Goal: Task Accomplishment & Management: Manage account settings

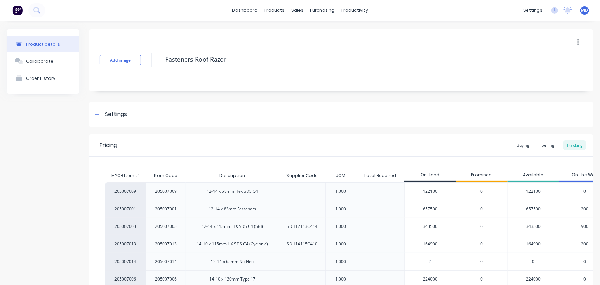
scroll to position [0, 22]
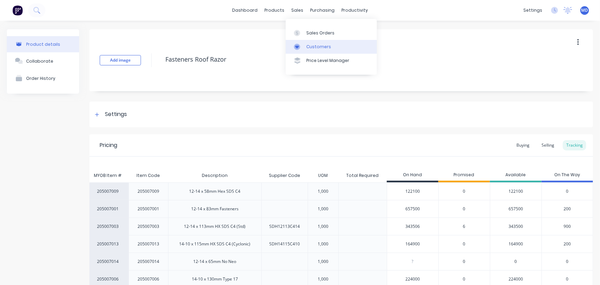
click at [312, 46] on div "Customers" at bounding box center [319, 47] width 25 height 6
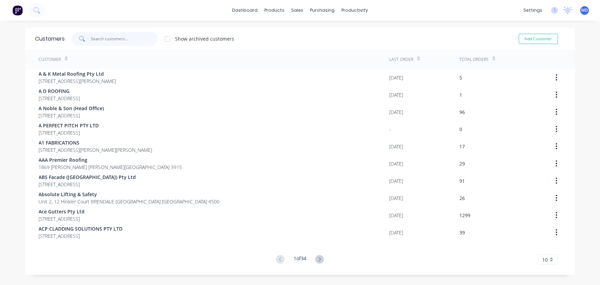
click at [130, 38] on input "text" at bounding box center [124, 39] width 67 height 14
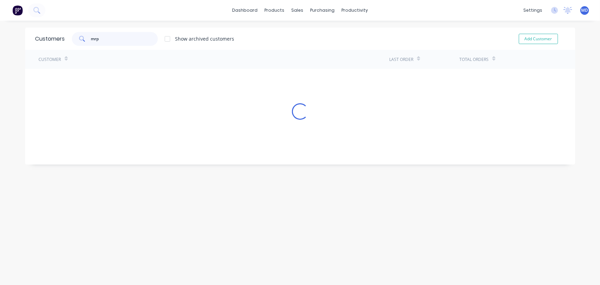
type input "mrp"
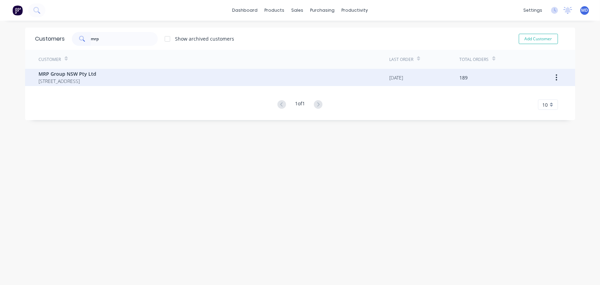
click at [83, 73] on span "MRP Group NSW Pty Ltd" at bounding box center [68, 73] width 58 height 7
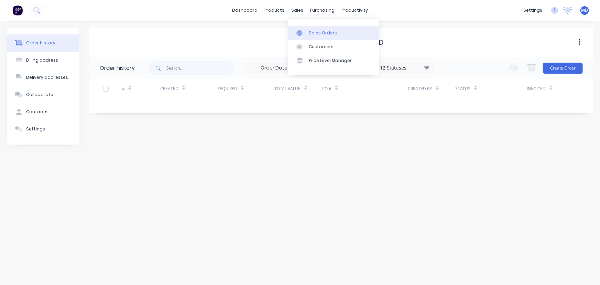
click at [322, 33] on div "Sales Orders" at bounding box center [323, 33] width 28 height 6
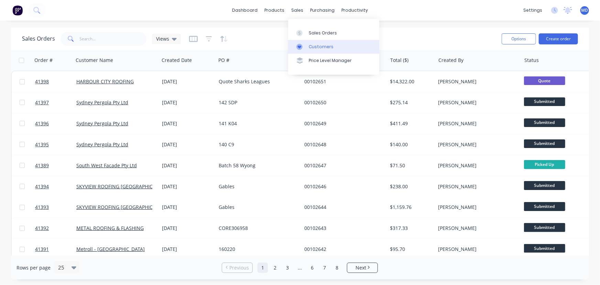
click at [321, 47] on div "Customers" at bounding box center [321, 47] width 25 height 6
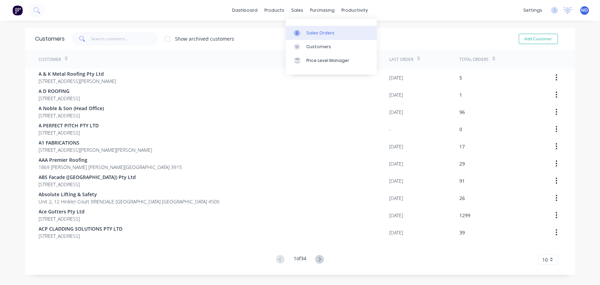
click at [322, 29] on link "Sales Orders" at bounding box center [331, 33] width 91 height 14
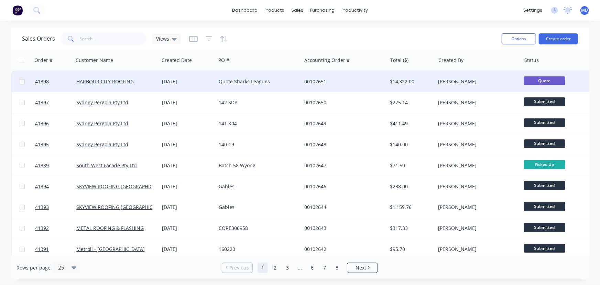
click at [286, 80] on div "Quote Sharks Leagues" at bounding box center [257, 81] width 76 height 7
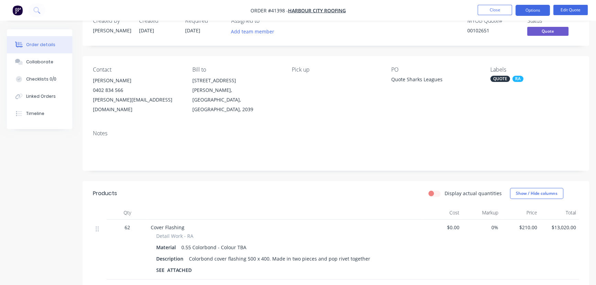
scroll to position [62, 0]
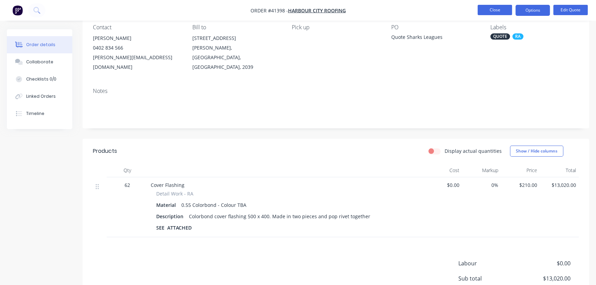
click at [498, 7] on button "Close" at bounding box center [495, 10] width 34 height 10
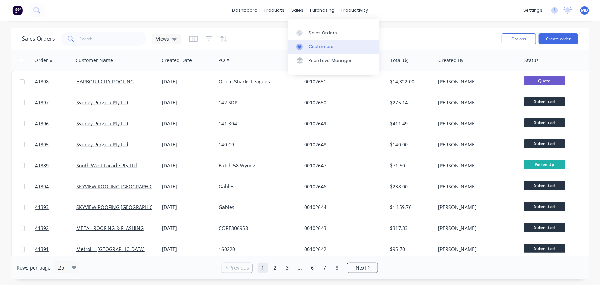
click at [323, 45] on div "Customers" at bounding box center [321, 47] width 25 height 6
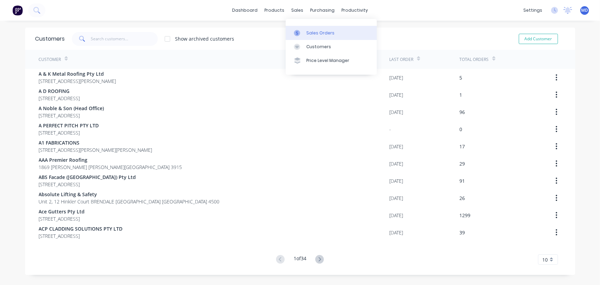
click at [321, 30] on div "Sales Orders" at bounding box center [321, 33] width 28 height 6
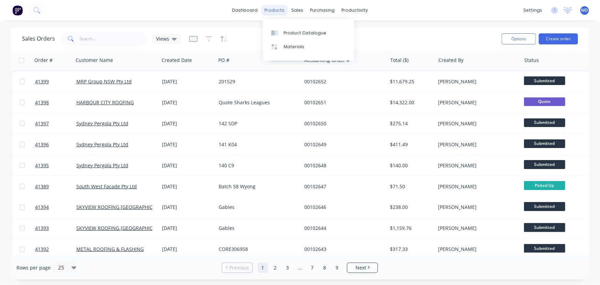
click at [275, 10] on div "products" at bounding box center [274, 10] width 27 height 10
click at [298, 33] on div "Product Catalogue" at bounding box center [305, 33] width 43 height 6
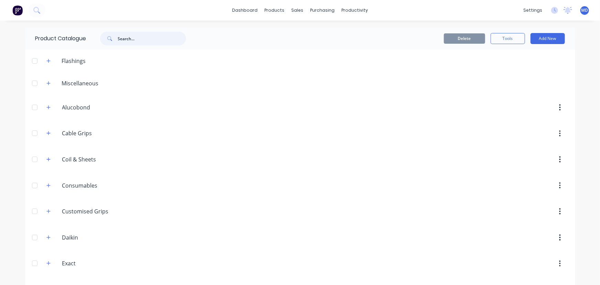
click at [155, 37] on input "text" at bounding box center [152, 39] width 68 height 14
type input "FAST"
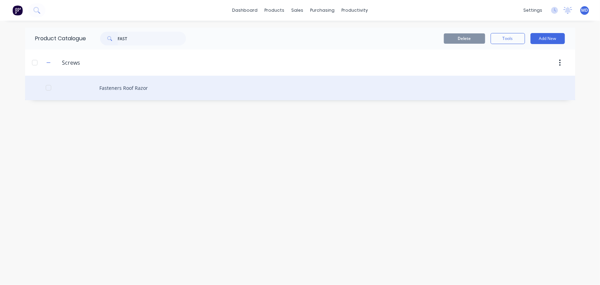
click at [128, 86] on div "Fasteners Roof Razor" at bounding box center [300, 88] width 551 height 24
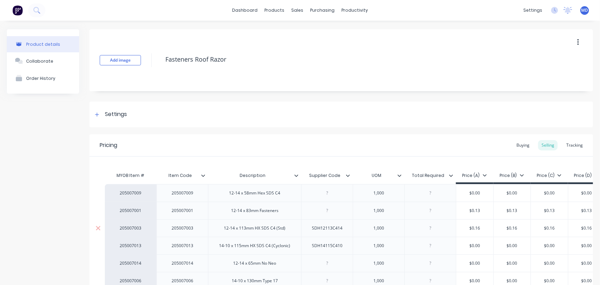
type textarea "x"
click at [572, 145] on div "Tracking" at bounding box center [574, 145] width 23 height 10
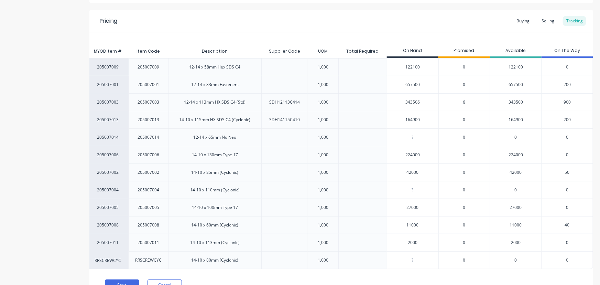
scroll to position [125, 0]
type input "122100"
click at [406, 67] on input "122100" at bounding box center [412, 66] width 51 height 6
click at [408, 67] on input "122100" at bounding box center [412, 66] width 51 height 6
type input "164900"
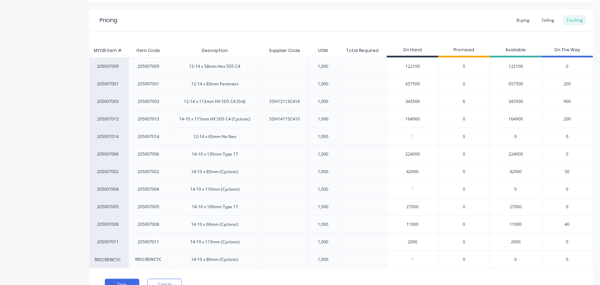
click at [416, 118] on input "164900" at bounding box center [412, 119] width 51 height 6
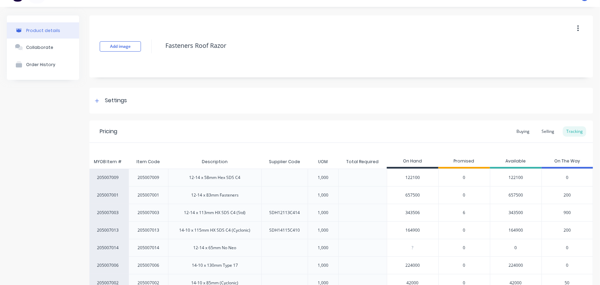
scroll to position [0, 0]
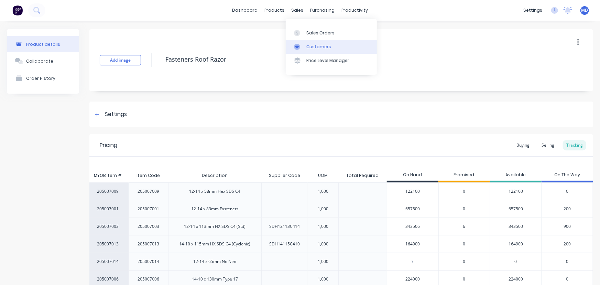
click at [315, 47] on div "Customers" at bounding box center [319, 47] width 25 height 6
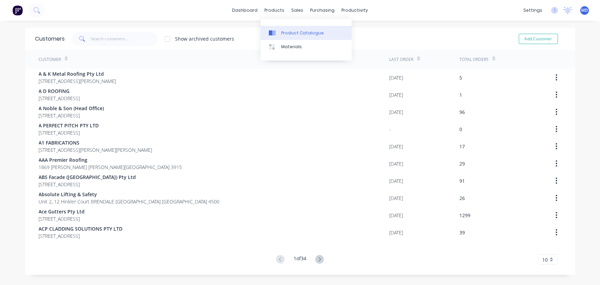
click at [290, 33] on div "Product Catalogue" at bounding box center [302, 33] width 43 height 6
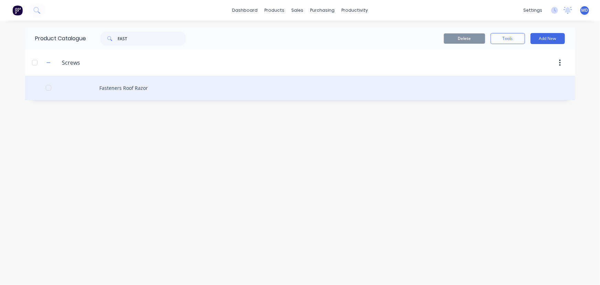
click at [130, 87] on div "Fasteners Roof Razor" at bounding box center [300, 88] width 551 height 24
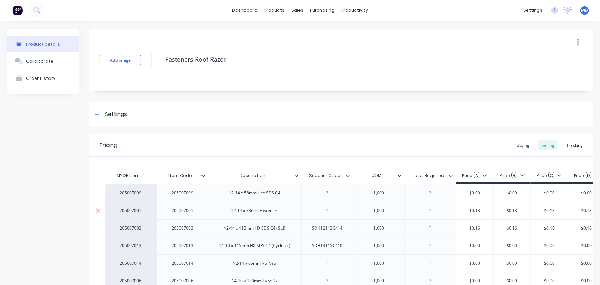
type textarea "x"
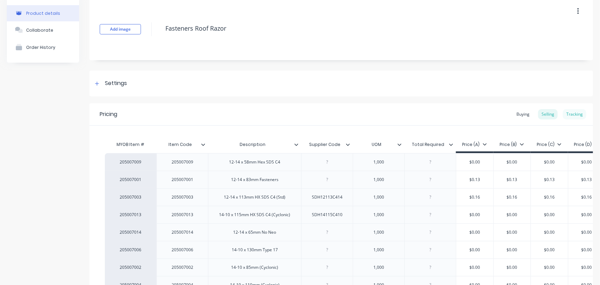
click at [572, 112] on div "Tracking" at bounding box center [574, 114] width 23 height 10
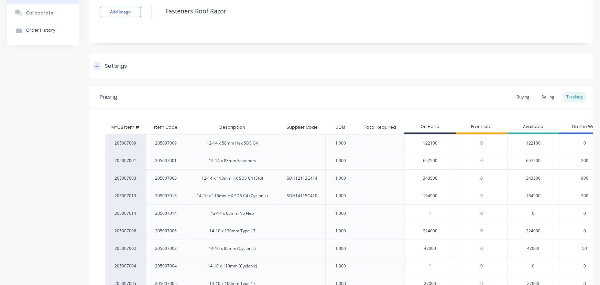
scroll to position [62, 0]
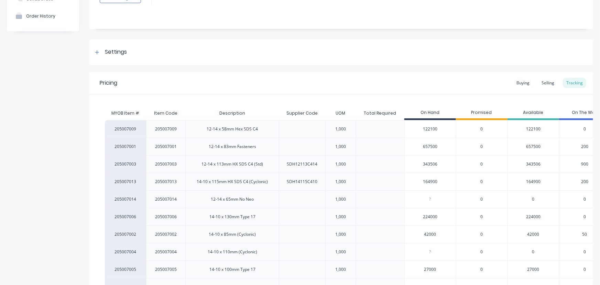
type input "343506"
click at [439, 164] on input "343506" at bounding box center [430, 164] width 51 height 6
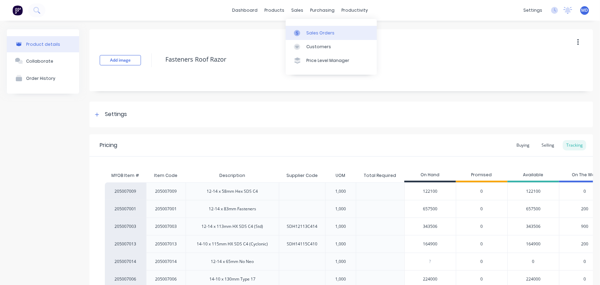
click at [322, 31] on div "Sales Orders" at bounding box center [321, 33] width 28 height 6
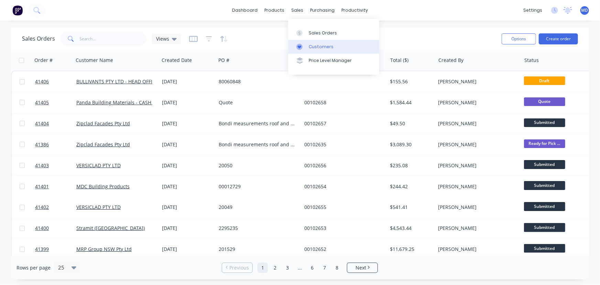
click at [316, 44] on div "Customers" at bounding box center [321, 47] width 25 height 6
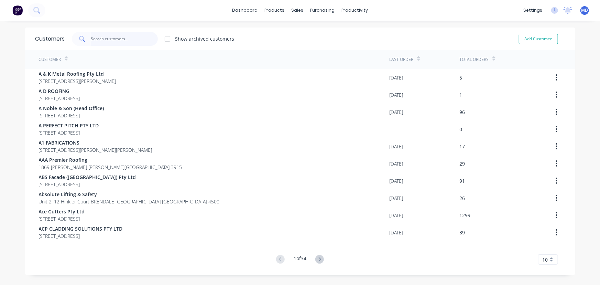
click at [120, 38] on input "text" at bounding box center [124, 39] width 67 height 14
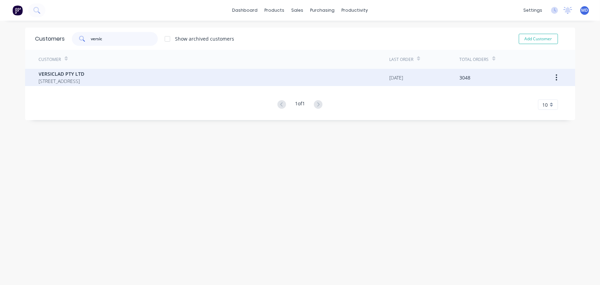
type input "versic"
click at [85, 79] on span "3 Berriwerri Place Casula New South Wales Australia 2170" at bounding box center [62, 80] width 46 height 7
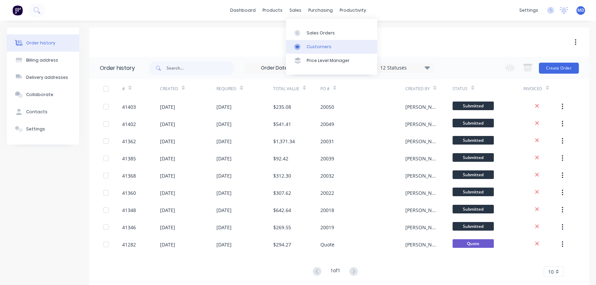
click at [318, 45] on div "Customers" at bounding box center [319, 47] width 25 height 6
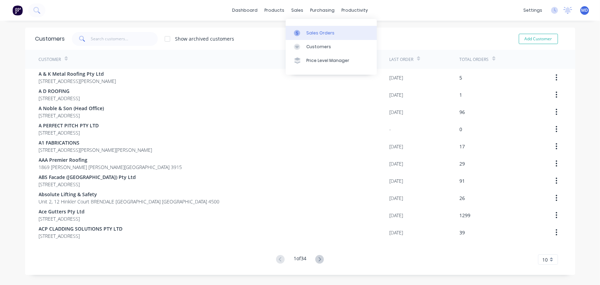
click at [318, 34] on div "Sales Orders" at bounding box center [321, 33] width 28 height 6
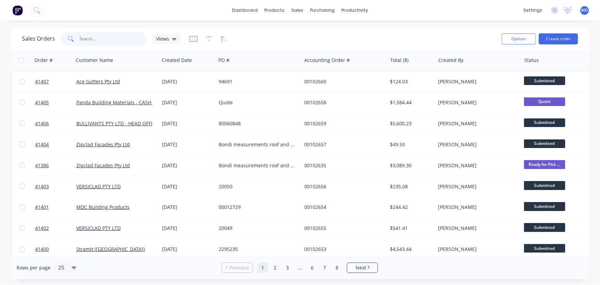
click at [101, 41] on input "text" at bounding box center [113, 39] width 67 height 14
click at [159, 36] on span "Views" at bounding box center [162, 38] width 13 height 7
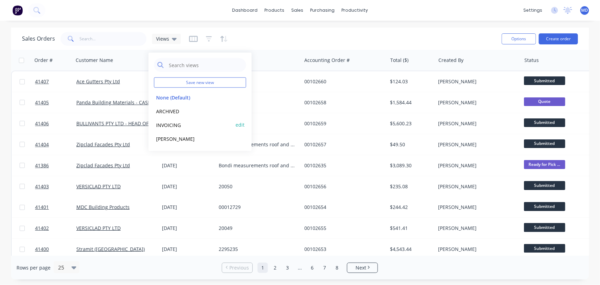
click at [168, 124] on button "INVOICING" at bounding box center [193, 125] width 78 height 8
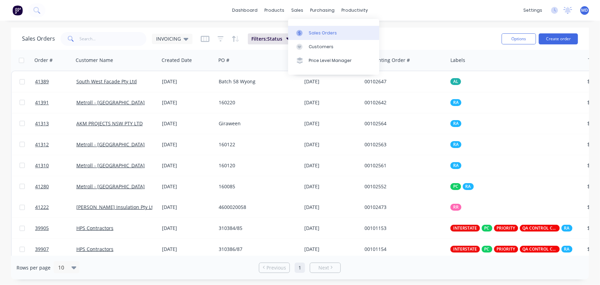
click at [327, 33] on div "Sales Orders" at bounding box center [323, 33] width 28 height 6
click at [205, 60] on icon "button" at bounding box center [205, 60] width 6 height 6
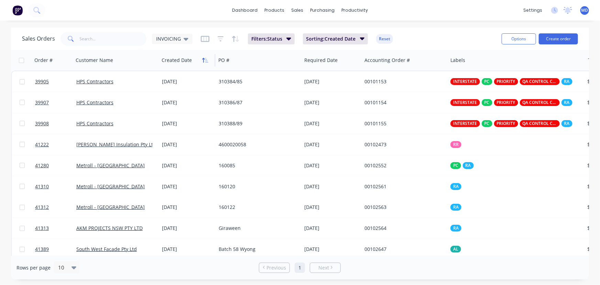
click at [206, 59] on icon "button" at bounding box center [206, 60] width 3 height 5
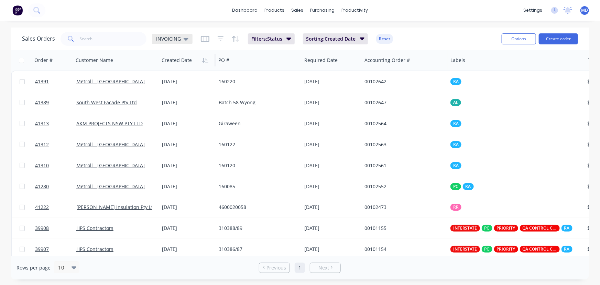
click at [182, 36] on div "INVOICING" at bounding box center [172, 39] width 32 height 6
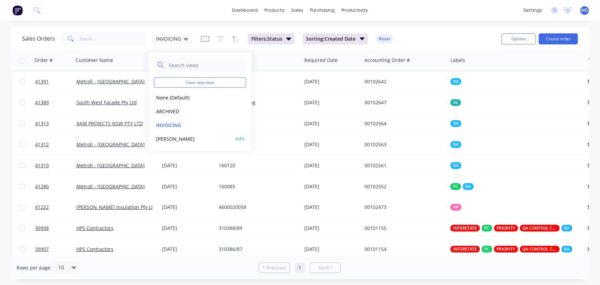
click at [166, 137] on button "[PERSON_NAME]" at bounding box center [193, 139] width 78 height 8
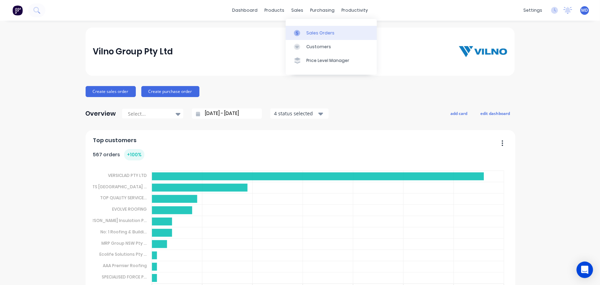
click at [322, 32] on div "Sales Orders" at bounding box center [321, 33] width 28 height 6
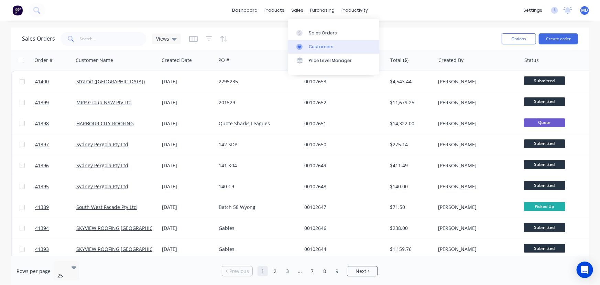
click at [325, 45] on div "Customers" at bounding box center [321, 47] width 25 height 6
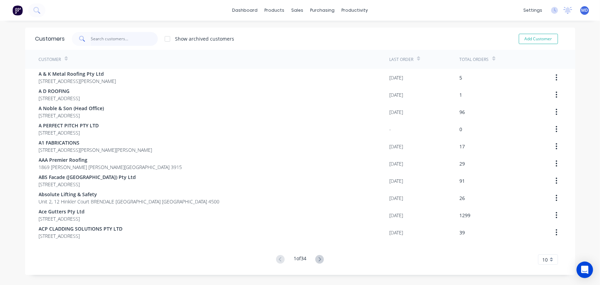
click at [110, 39] on input "text" at bounding box center [124, 39] width 67 height 14
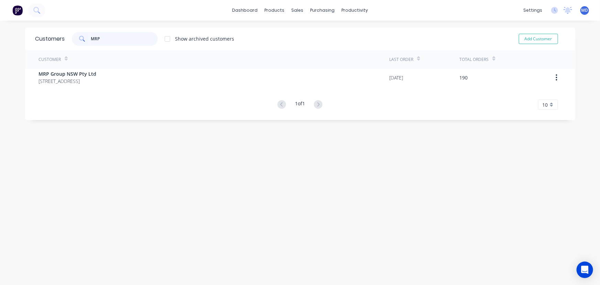
type input "MRP"
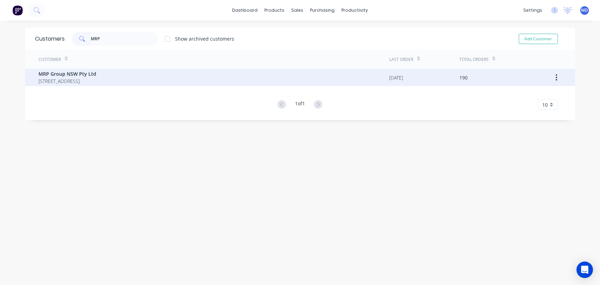
click at [76, 76] on span "MRP Group NSW Pty Ltd" at bounding box center [68, 73] width 58 height 7
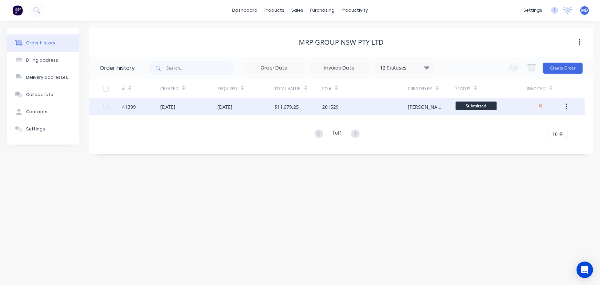
click at [301, 108] on div "$11,679.25" at bounding box center [298, 106] width 47 height 17
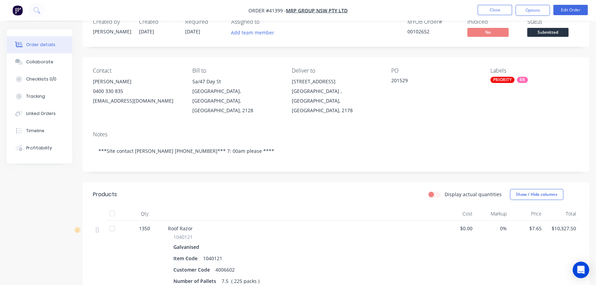
scroll to position [125, 0]
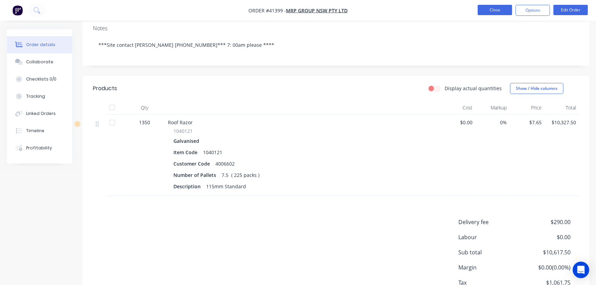
click at [493, 12] on button "Close" at bounding box center [495, 10] width 34 height 10
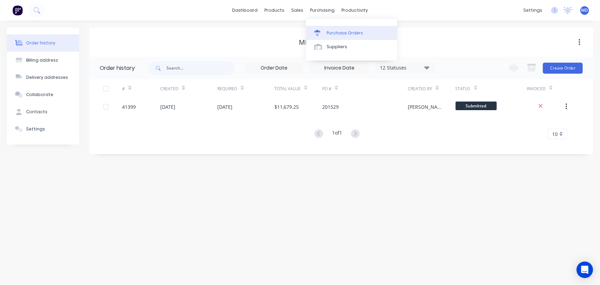
drag, startPoint x: 318, startPoint y: 24, endPoint x: 333, endPoint y: 33, distance: 17.9
click at [334, 33] on div "Purchase Orders" at bounding box center [345, 33] width 36 height 6
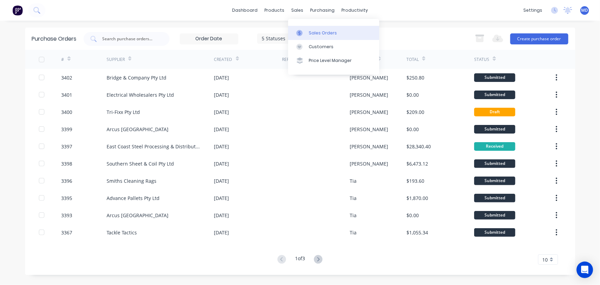
click at [321, 31] on div "Sales Orders" at bounding box center [323, 33] width 28 height 6
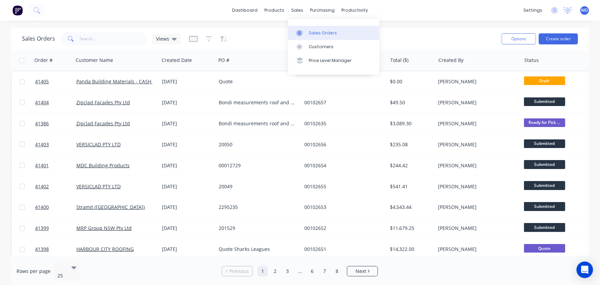
click at [320, 33] on div "Sales Orders" at bounding box center [323, 33] width 28 height 6
click at [162, 38] on span "Views" at bounding box center [162, 38] width 13 height 7
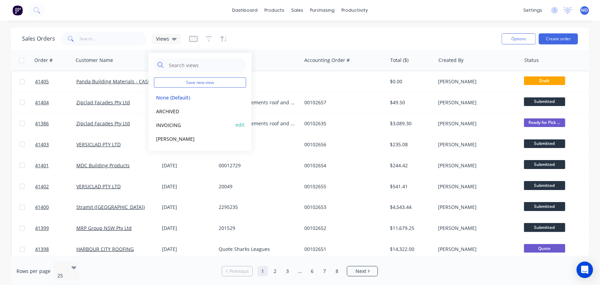
click at [169, 124] on button "INVOICING" at bounding box center [193, 125] width 78 height 8
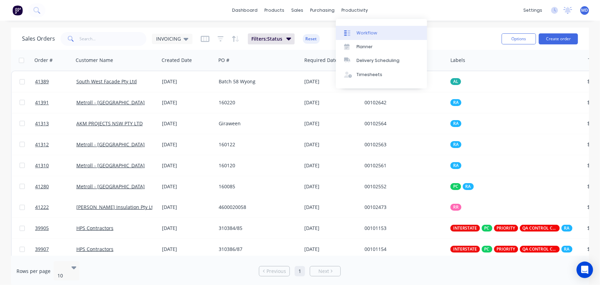
click at [370, 31] on div "Workflow" at bounding box center [367, 33] width 21 height 6
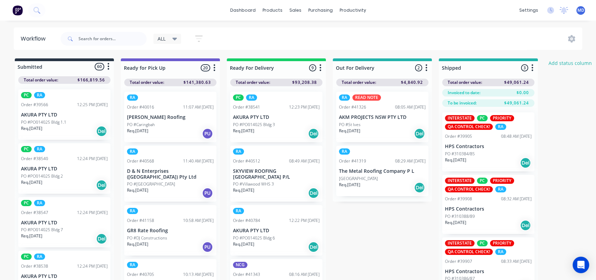
click at [159, 38] on span "ALL" at bounding box center [162, 38] width 8 height 7
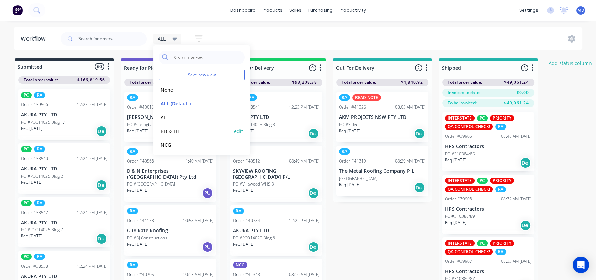
scroll to position [29, 0]
click at [165, 130] on button "RA" at bounding box center [195, 130] width 73 height 8
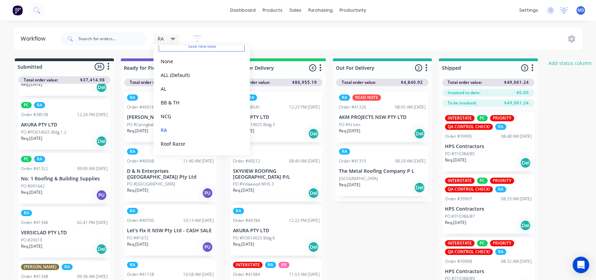
scroll to position [156, 0]
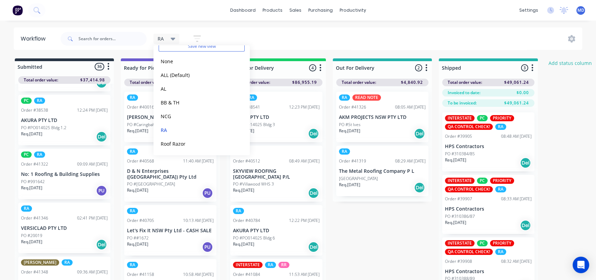
click at [55, 182] on div "PO #991642" at bounding box center [64, 182] width 87 height 6
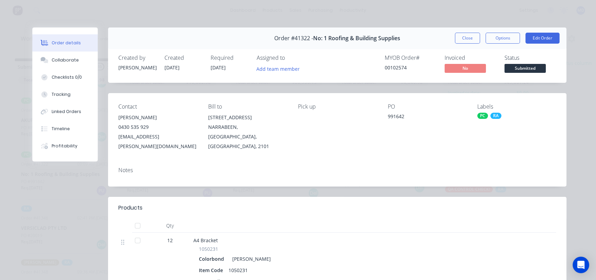
scroll to position [0, 0]
click at [59, 60] on div "Collaborate" at bounding box center [65, 60] width 27 height 6
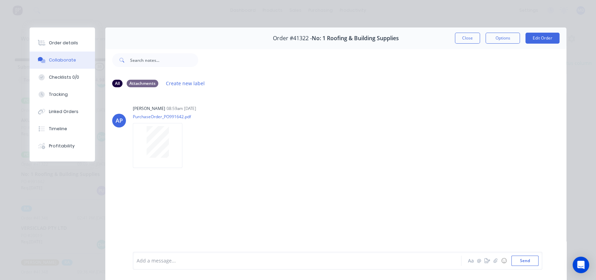
click at [465, 36] on button "Close" at bounding box center [467, 38] width 25 height 11
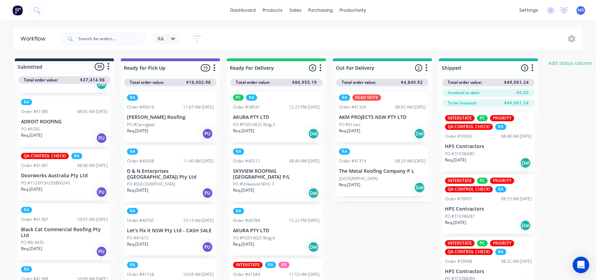
scroll to position [1032, 0]
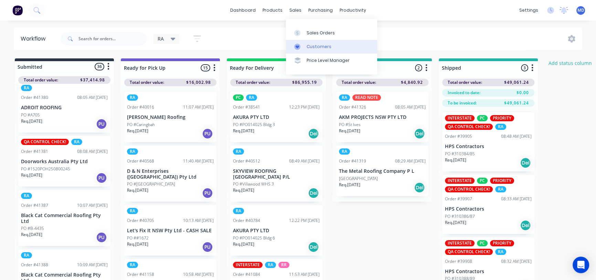
click at [317, 47] on div "Customers" at bounding box center [319, 47] width 25 height 6
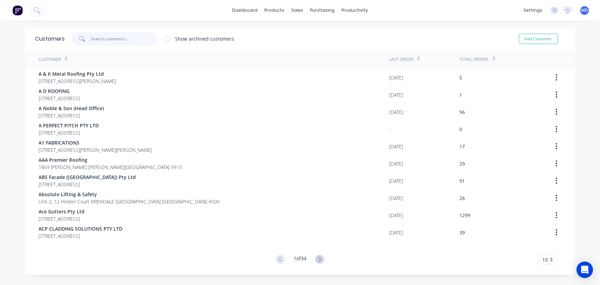
click at [132, 38] on input "text" at bounding box center [124, 39] width 67 height 14
click at [318, 46] on div "Customers" at bounding box center [319, 47] width 25 height 6
click at [126, 43] on input "text" at bounding box center [124, 39] width 67 height 14
click at [109, 39] on input "text" at bounding box center [124, 39] width 67 height 14
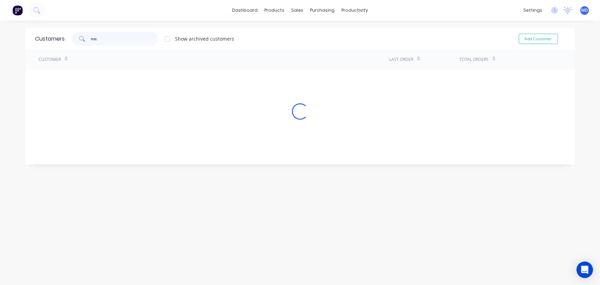
type input "no:"
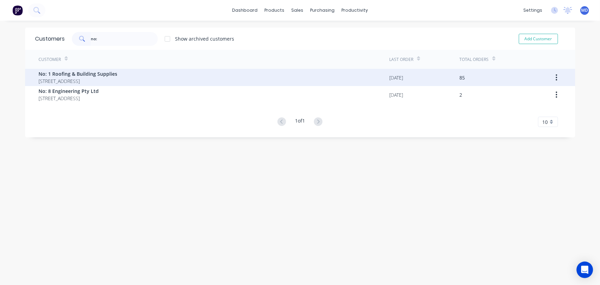
click at [76, 79] on span "1 Warraba Road NARRABEEN New South Wales Australia 2101" at bounding box center [78, 80] width 79 height 7
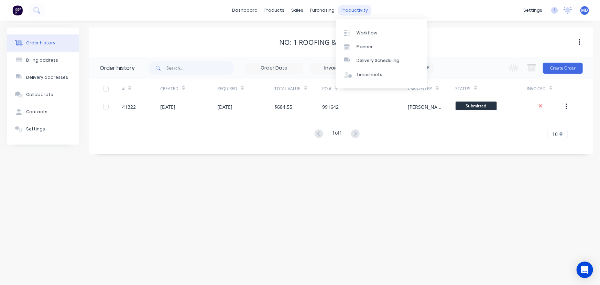
click at [352, 9] on div "productivity" at bounding box center [354, 10] width 33 height 10
click at [366, 34] on div "Workflow" at bounding box center [367, 33] width 21 height 6
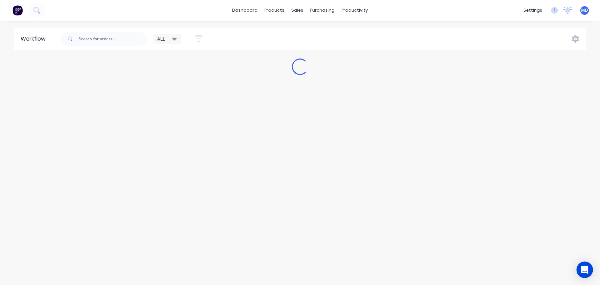
click at [174, 38] on icon at bounding box center [174, 39] width 5 height 3
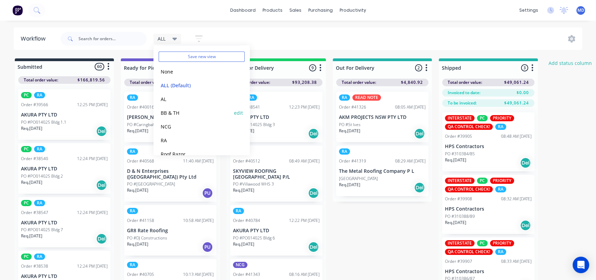
scroll to position [29, 0]
click at [164, 129] on button "RA" at bounding box center [195, 130] width 73 height 8
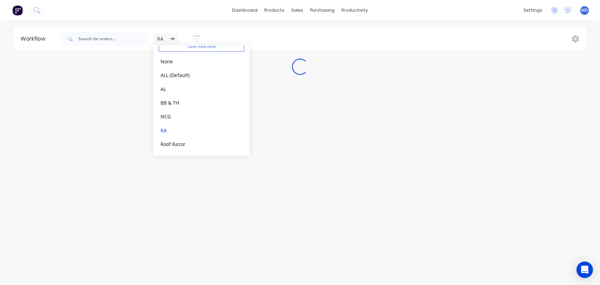
click at [91, 13] on div "dashboard products sales purchasing productivity dashboard products Product Cat…" at bounding box center [300, 10] width 600 height 21
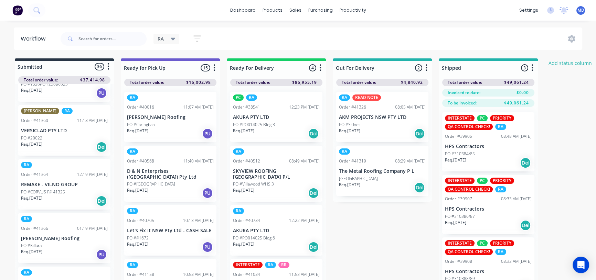
scroll to position [532, 0]
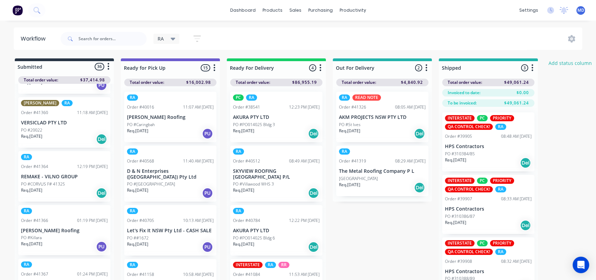
click at [38, 190] on p "Req. 28/08/25" at bounding box center [31, 191] width 21 height 6
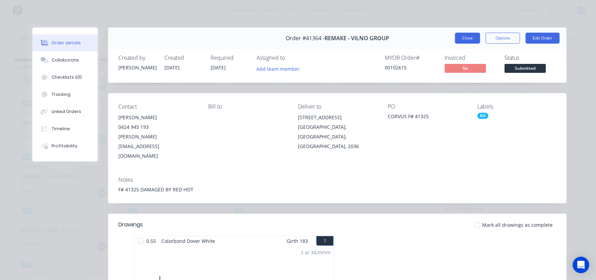
click at [460, 38] on button "Close" at bounding box center [467, 38] width 25 height 11
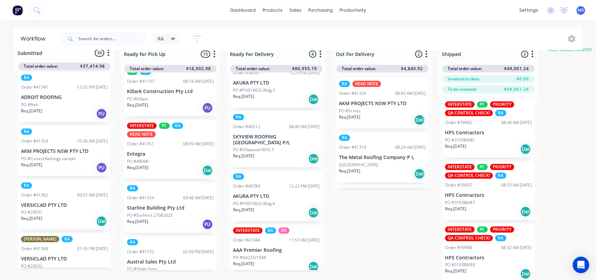
scroll to position [21, 0]
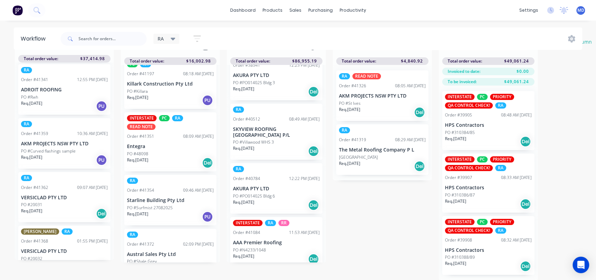
click at [141, 259] on p "PO #Shale Grey" at bounding box center [142, 262] width 30 height 6
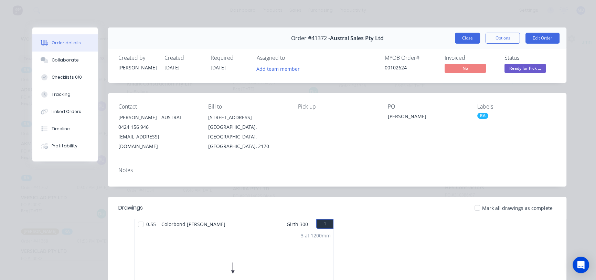
drag, startPoint x: 464, startPoint y: 36, endPoint x: 458, endPoint y: 39, distance: 6.3
click at [464, 36] on button "Close" at bounding box center [467, 38] width 25 height 11
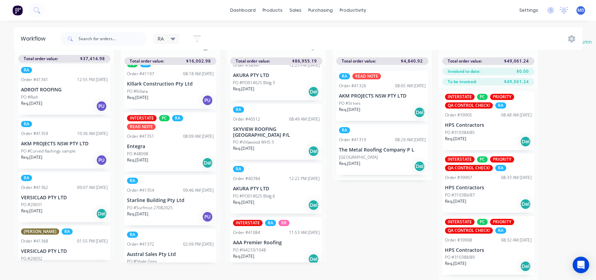
scroll to position [0, 0]
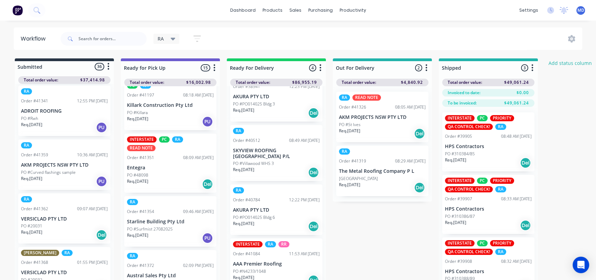
click at [362, 177] on p "PO #Lane Cove" at bounding box center [358, 179] width 39 height 6
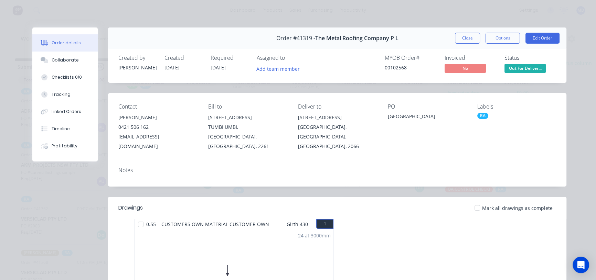
click at [461, 34] on button "Close" at bounding box center [467, 38] width 25 height 11
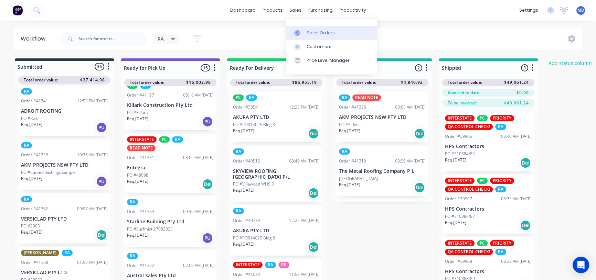
click at [316, 32] on div "Sales Orders" at bounding box center [321, 33] width 28 height 6
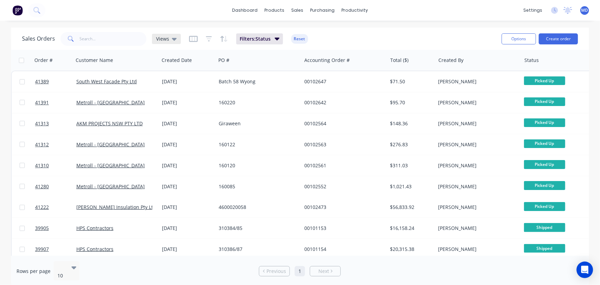
click at [166, 41] on span "Views" at bounding box center [162, 38] width 13 height 7
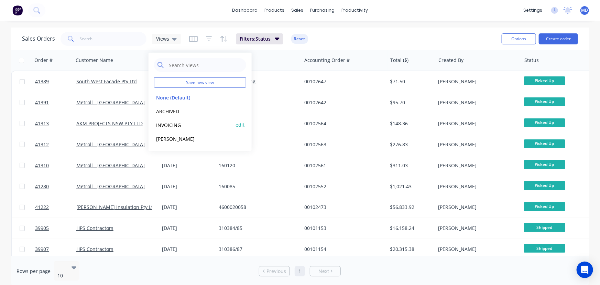
click at [175, 123] on button "INVOICING" at bounding box center [193, 125] width 78 height 8
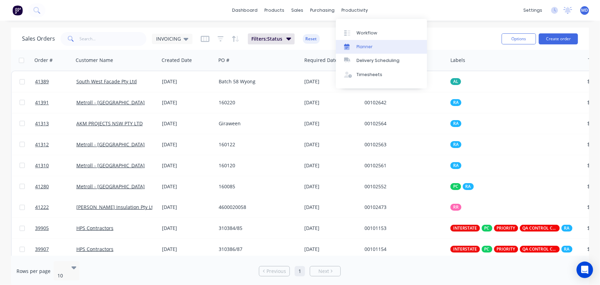
click at [363, 47] on div "Planner" at bounding box center [365, 47] width 16 height 6
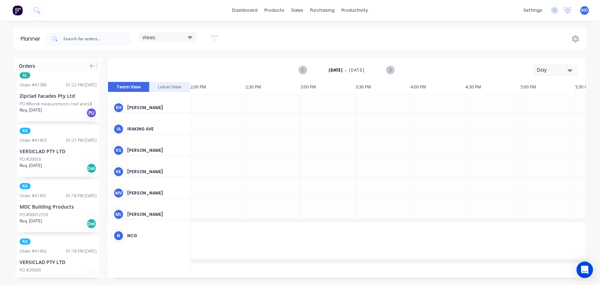
scroll to position [0, 1542]
click at [189, 34] on div "Views" at bounding box center [167, 37] width 59 height 10
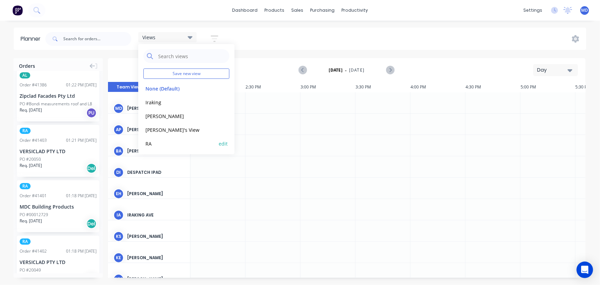
click at [151, 143] on button "RA" at bounding box center [179, 143] width 73 height 8
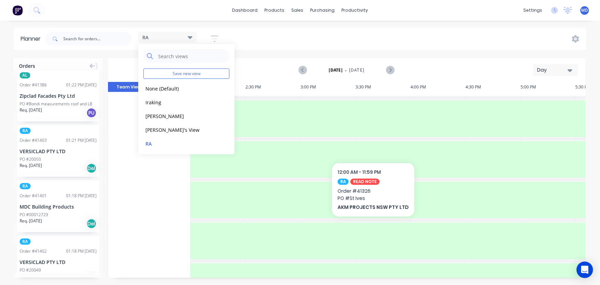
scroll to position [94, 1542]
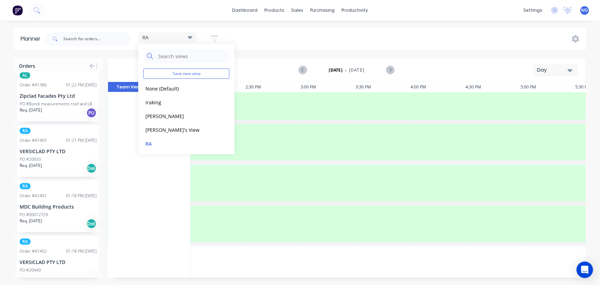
click at [330, 32] on div "RA Save new view None (Default) edit Iraking edit kyle edit Michael's View edit…" at bounding box center [315, 39] width 543 height 21
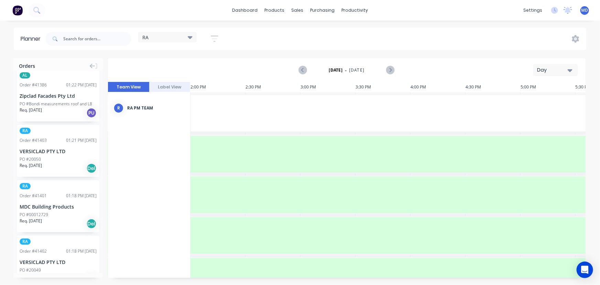
scroll to position [0, 1542]
click at [571, 69] on icon "button" at bounding box center [570, 70] width 5 height 3
click at [528, 100] on div "Week" at bounding box center [544, 102] width 68 height 14
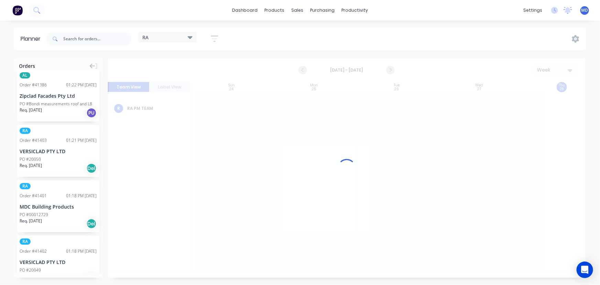
scroll to position [0, 0]
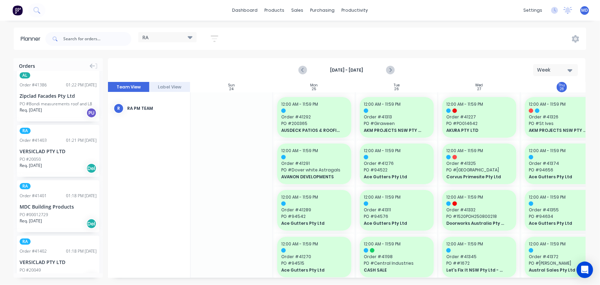
drag, startPoint x: 447, startPoint y: 277, endPoint x: 524, endPoint y: 276, distance: 76.4
click at [524, 276] on div "Orders NCG Order # 41406 02:10 PM 28/08/25 BULLIVANTS PTY LTD - HEAD OFFICE PO …" at bounding box center [300, 171] width 600 height 226
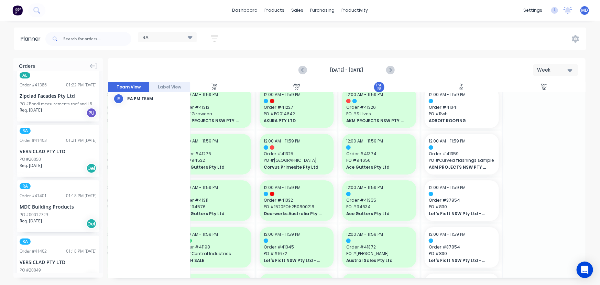
scroll to position [0, 185]
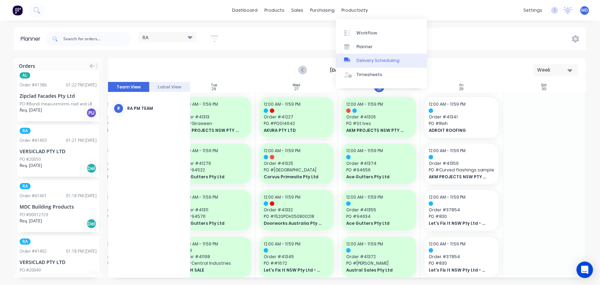
click at [390, 58] on div "Delivery Scheduling" at bounding box center [378, 60] width 43 height 6
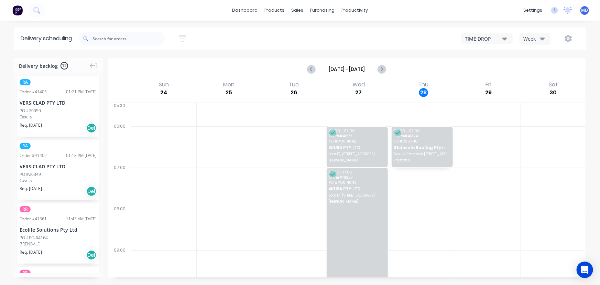
click at [543, 39] on icon "button" at bounding box center [543, 39] width 5 height 3
click at [541, 71] on div "Vehicle" at bounding box center [554, 71] width 68 height 14
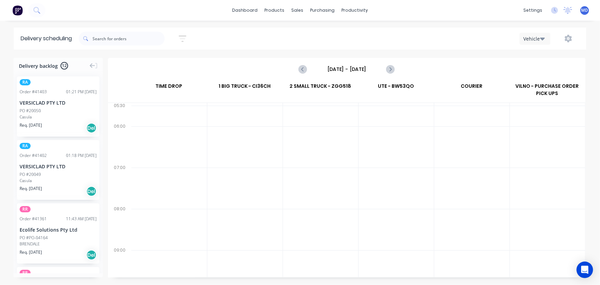
click at [355, 71] on input "Sunday - 24/08/25" at bounding box center [347, 69] width 68 height 10
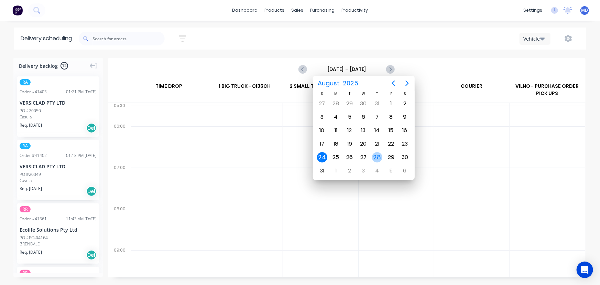
click at [379, 153] on div "28" at bounding box center [377, 157] width 10 height 10
type input "Thursday - 28/08/25"
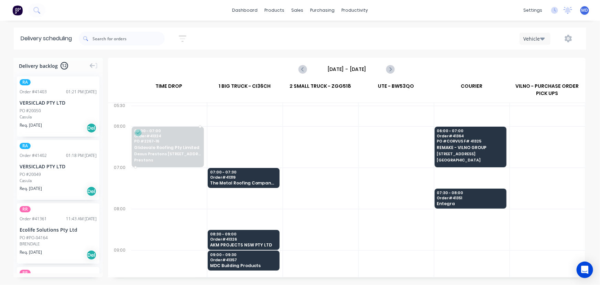
click at [161, 149] on span "Glidevale Roofing Pty Limited" at bounding box center [167, 147] width 67 height 4
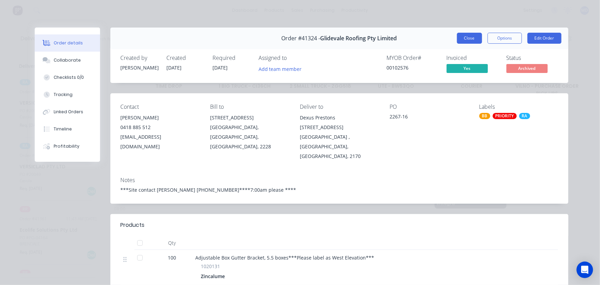
click at [468, 36] on button "Close" at bounding box center [469, 38] width 25 height 11
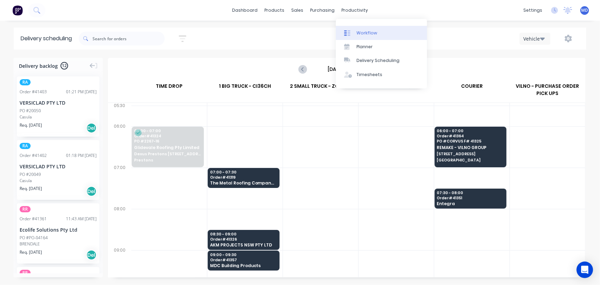
click at [370, 33] on div "Workflow" at bounding box center [367, 33] width 21 height 6
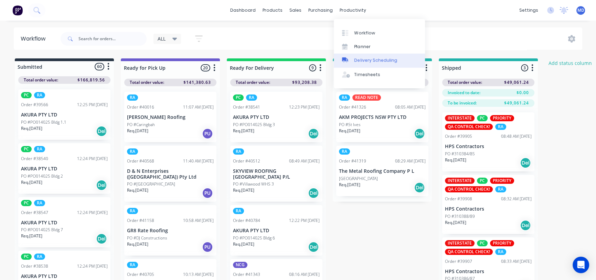
click at [379, 60] on div "Delivery Scheduling" at bounding box center [375, 60] width 43 height 6
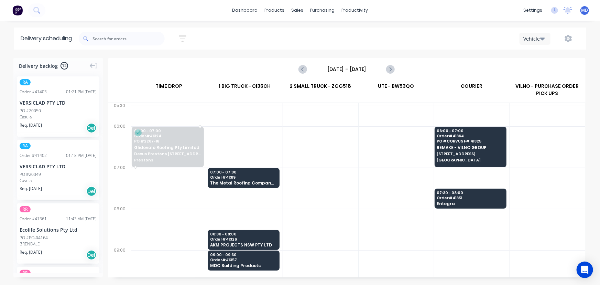
click at [151, 154] on span "Dexus Prestons [STREET_ADDRESS]" at bounding box center [167, 154] width 67 height 4
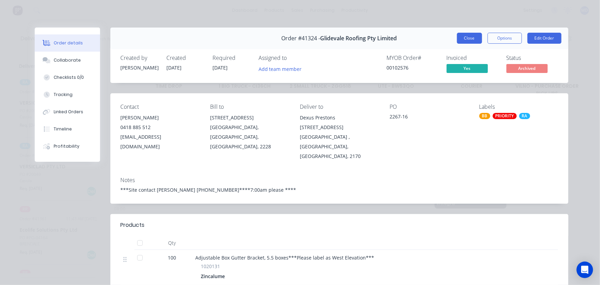
click at [465, 36] on button "Close" at bounding box center [469, 38] width 25 height 11
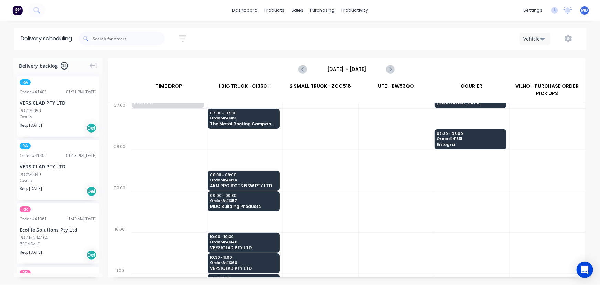
scroll to position [62, 0]
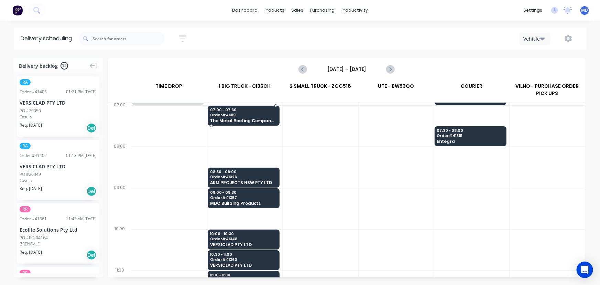
click at [240, 116] on span "Order # 41319" at bounding box center [243, 115] width 67 height 4
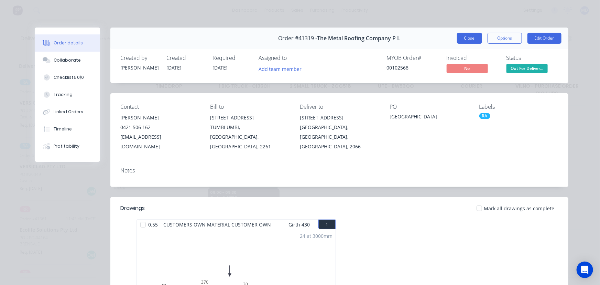
click at [465, 40] on button "Close" at bounding box center [469, 38] width 25 height 11
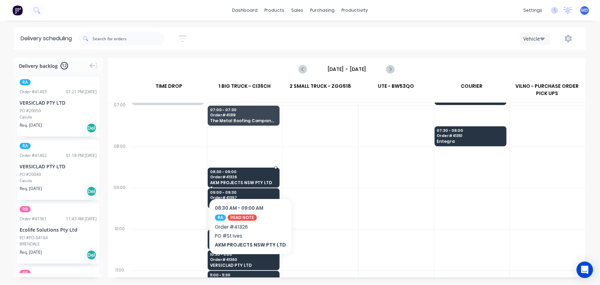
click at [249, 177] on span "Order # 41326" at bounding box center [243, 177] width 67 height 4
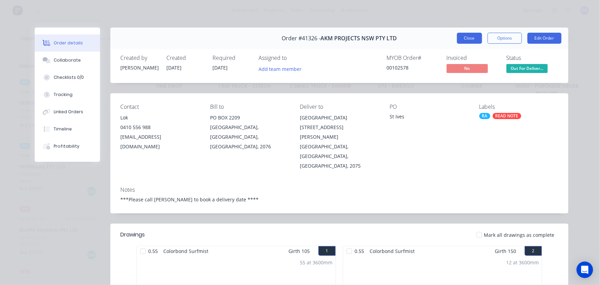
click at [467, 40] on button "Close" at bounding box center [469, 38] width 25 height 11
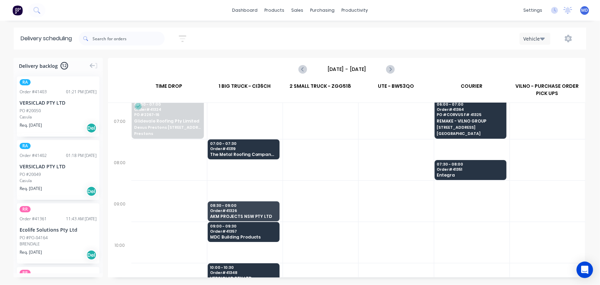
scroll to position [0, 0]
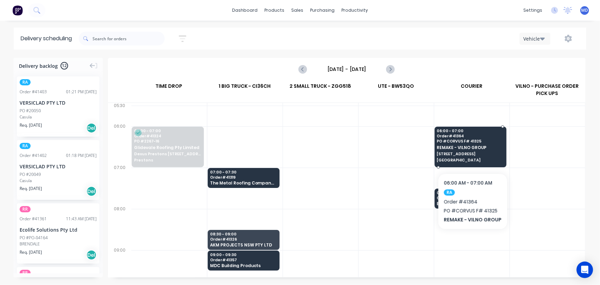
click at [466, 145] on span "REMAKE - VILNO GROUP" at bounding box center [470, 147] width 67 height 4
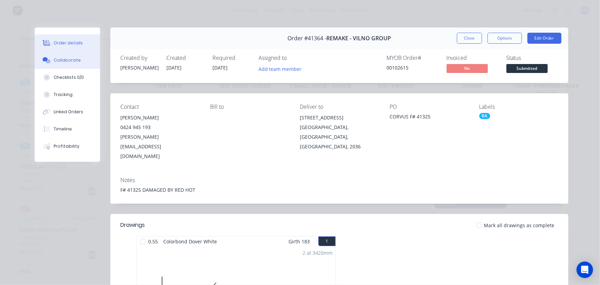
click at [72, 60] on div "Collaborate" at bounding box center [67, 60] width 27 height 6
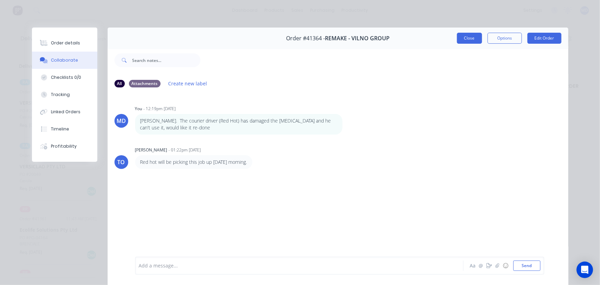
click at [466, 38] on button "Close" at bounding box center [469, 38] width 25 height 11
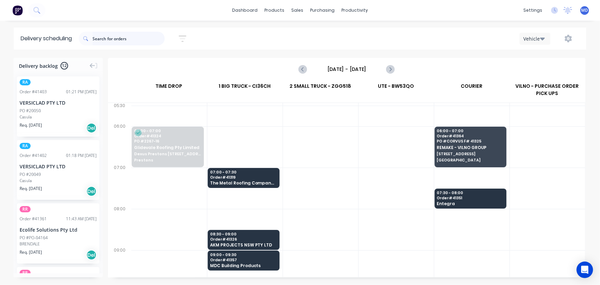
click at [117, 39] on input "text" at bounding box center [129, 39] width 72 height 14
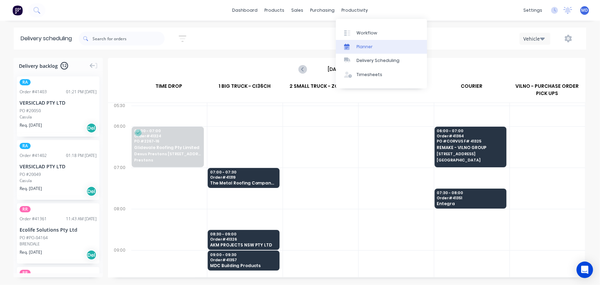
click at [367, 45] on div "Planner" at bounding box center [365, 47] width 16 height 6
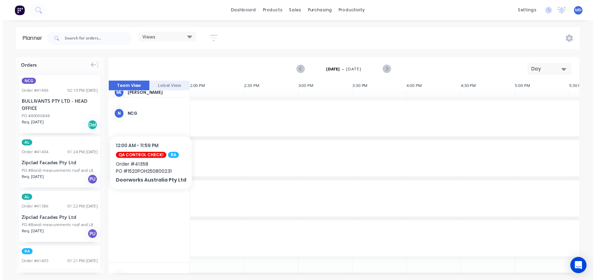
scroll to position [0, 1542]
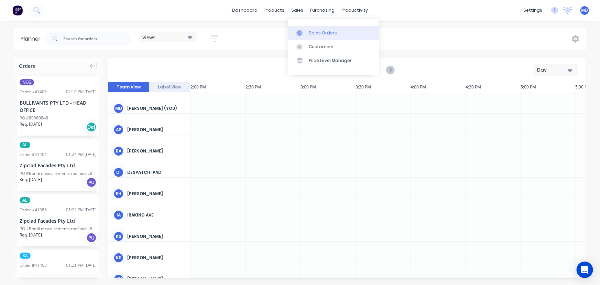
click at [322, 30] on div "Sales Orders" at bounding box center [323, 33] width 28 height 6
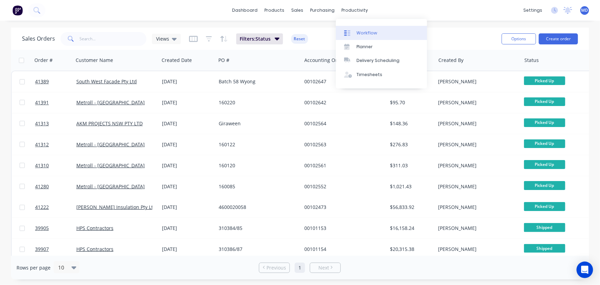
click at [368, 31] on div "Workflow" at bounding box center [367, 33] width 21 height 6
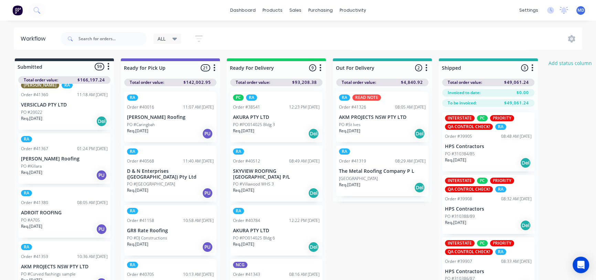
scroll to position [719, 0]
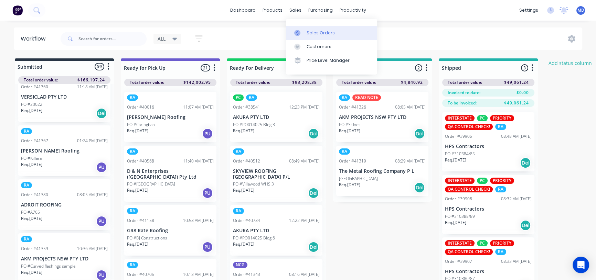
click at [319, 29] on link "Sales Orders" at bounding box center [331, 33] width 91 height 14
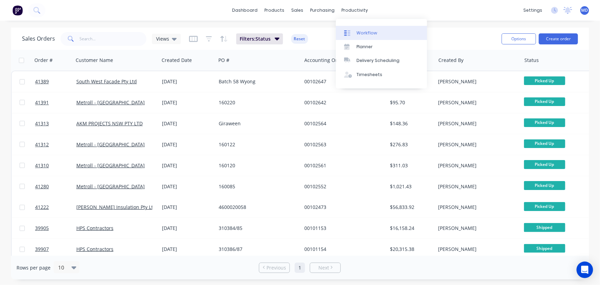
click at [370, 31] on div "Workflow" at bounding box center [367, 33] width 21 height 6
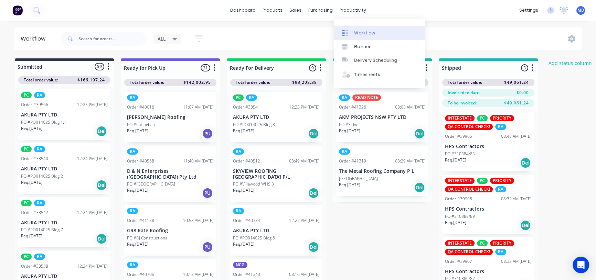
click at [367, 31] on div "Workflow" at bounding box center [364, 33] width 21 height 6
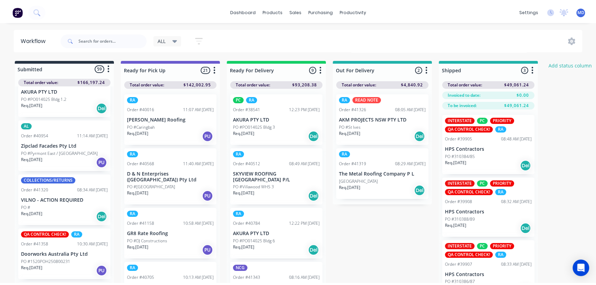
scroll to position [188, 0]
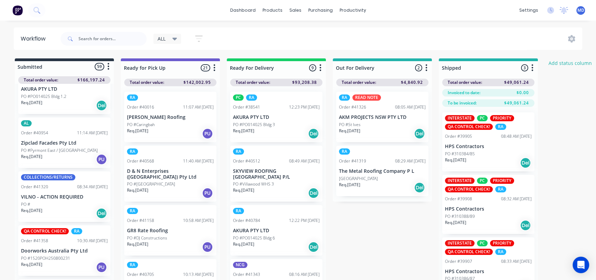
click at [47, 253] on p "Doorworks Australia Pty Ltd" at bounding box center [64, 251] width 87 height 6
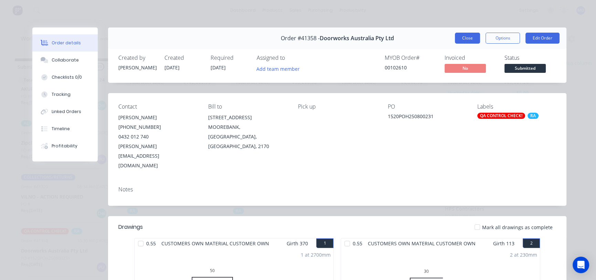
drag, startPoint x: 464, startPoint y: 40, endPoint x: 443, endPoint y: 38, distance: 21.5
click at [464, 40] on button "Close" at bounding box center [467, 38] width 25 height 11
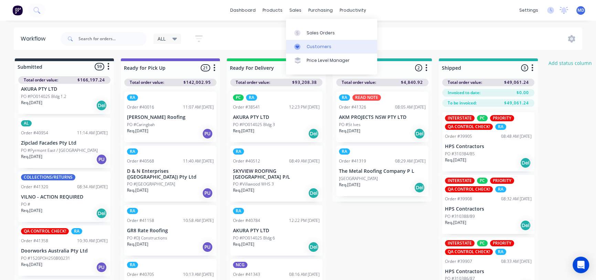
click at [316, 41] on link "Customers" at bounding box center [331, 47] width 91 height 14
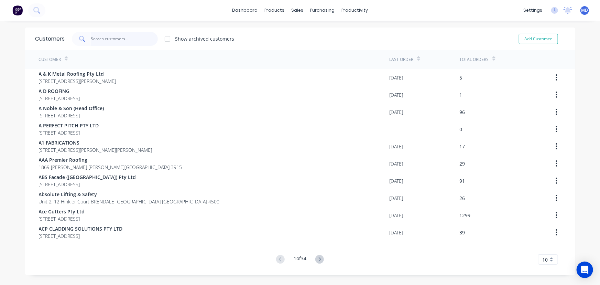
click at [127, 40] on input "text" at bounding box center [124, 39] width 67 height 14
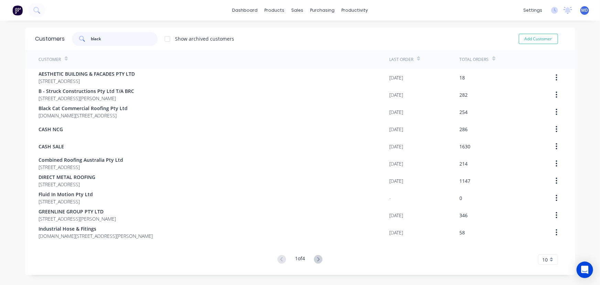
type input "black"
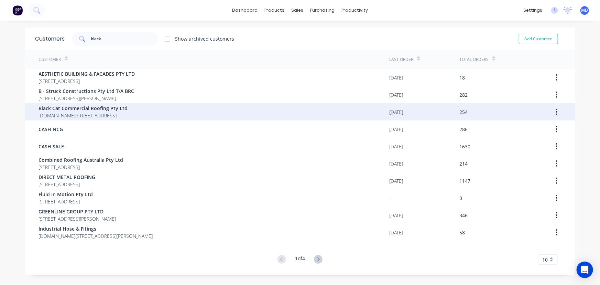
click at [86, 108] on span "Black Cat Commercial Roofing Pty Ltd" at bounding box center [83, 108] width 89 height 7
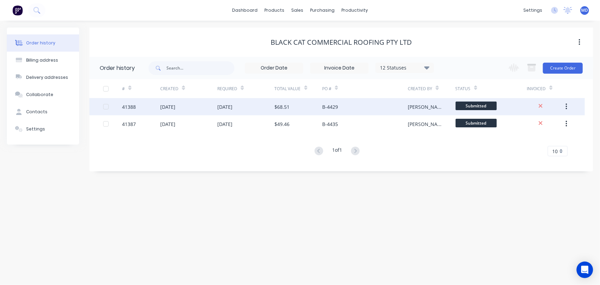
click at [214, 107] on div "[DATE]" at bounding box center [188, 106] width 57 height 17
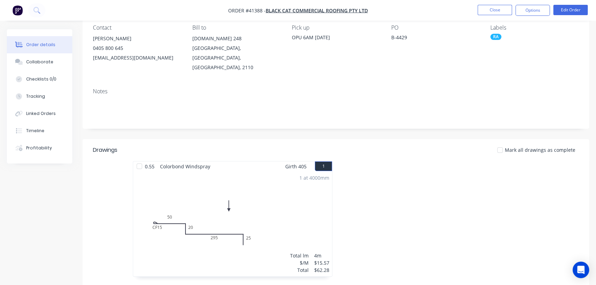
scroll to position [62, 0]
click at [495, 8] on button "Close" at bounding box center [495, 10] width 34 height 10
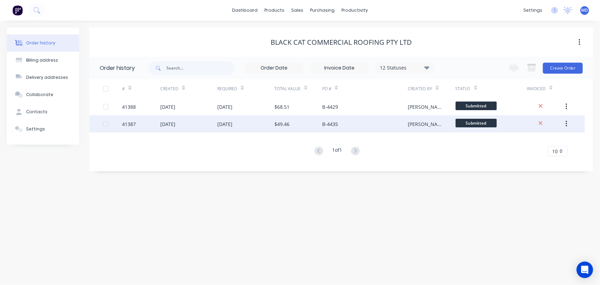
click at [233, 122] on div "[DATE]" at bounding box center [224, 123] width 15 height 7
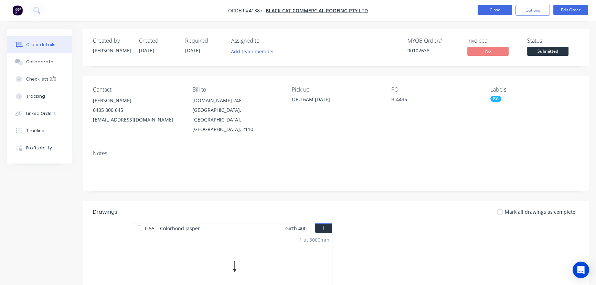
click at [490, 9] on button "Close" at bounding box center [495, 10] width 34 height 10
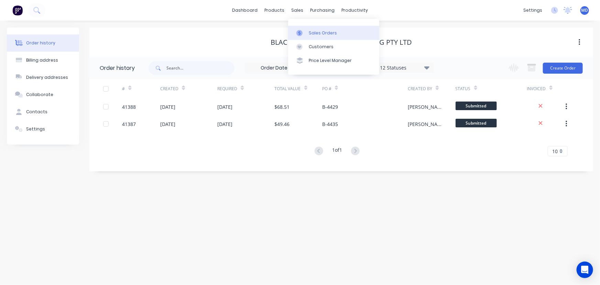
click at [313, 28] on link "Sales Orders" at bounding box center [333, 33] width 91 height 14
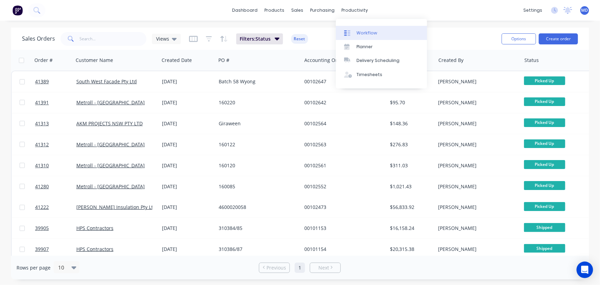
click at [366, 33] on div "Workflow" at bounding box center [367, 33] width 21 height 6
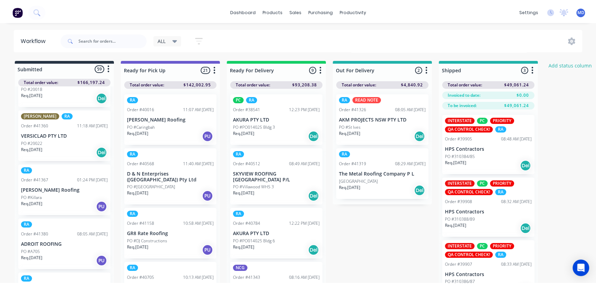
scroll to position [688, 0]
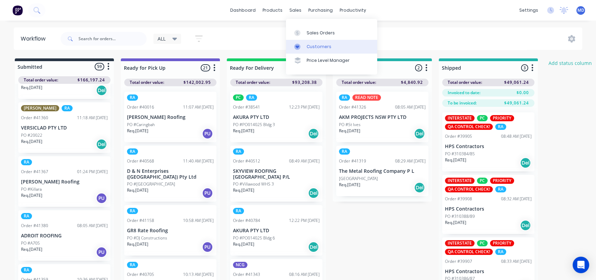
click at [322, 46] on div "Customers" at bounding box center [319, 47] width 25 height 6
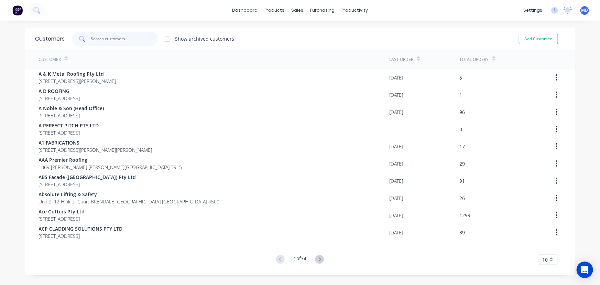
click at [121, 38] on input "text" at bounding box center [124, 39] width 67 height 14
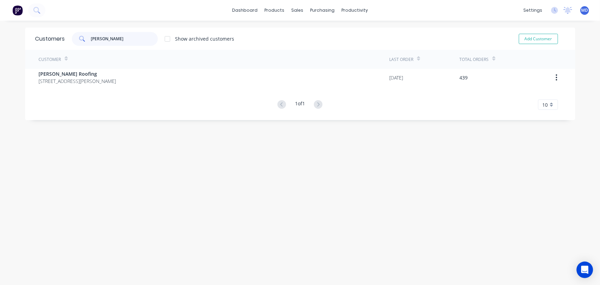
type input "lamont"
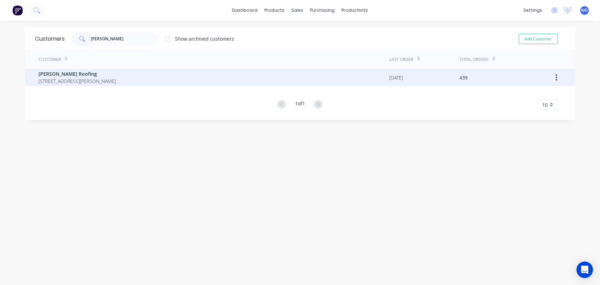
click at [62, 78] on span "51 Ferrier Drive MENAI NSW New South Wales Australia 2234" at bounding box center [77, 80] width 77 height 7
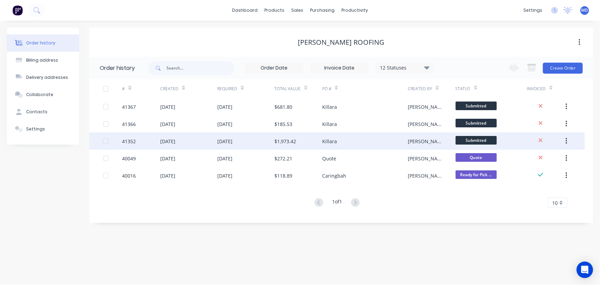
click at [259, 139] on div "[DATE]" at bounding box center [245, 140] width 57 height 17
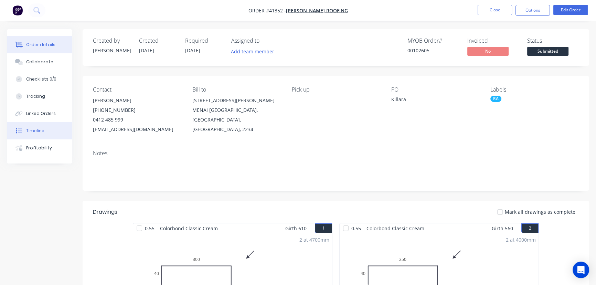
click at [41, 128] on div "Timeline" at bounding box center [35, 131] width 18 height 6
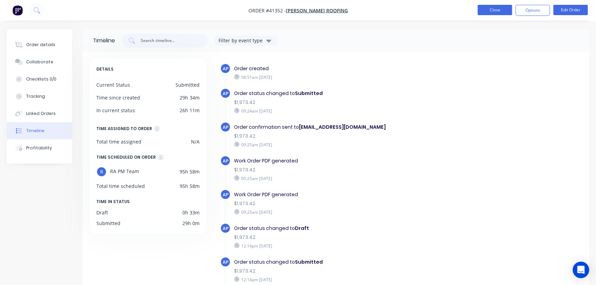
click at [488, 13] on button "Close" at bounding box center [495, 10] width 34 height 10
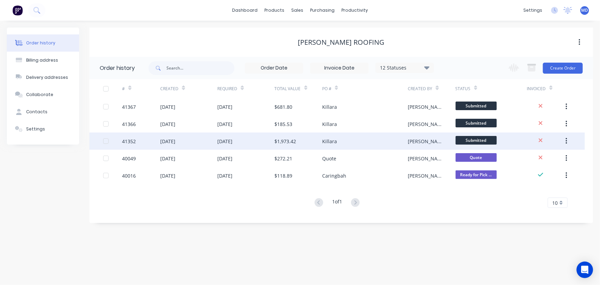
click at [231, 141] on div "[DATE]" at bounding box center [224, 141] width 15 height 7
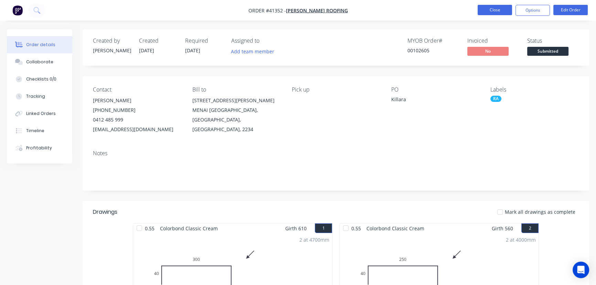
click at [493, 12] on button "Close" at bounding box center [495, 10] width 34 height 10
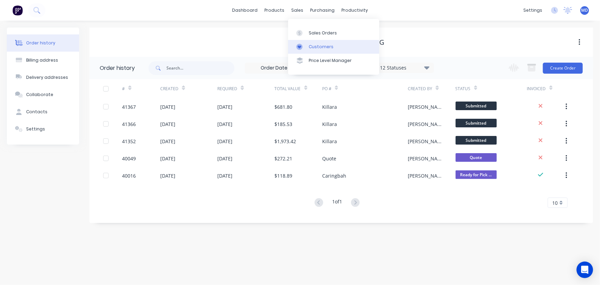
click at [321, 44] on div "Customers" at bounding box center [321, 47] width 25 height 6
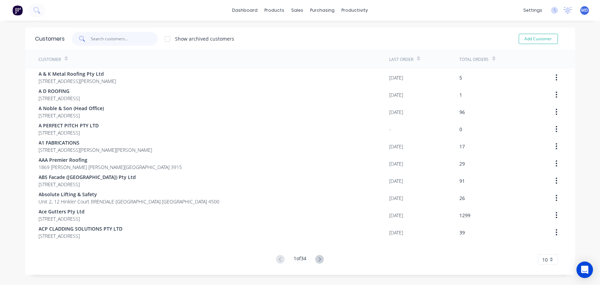
click at [141, 36] on input "text" at bounding box center [124, 39] width 67 height 14
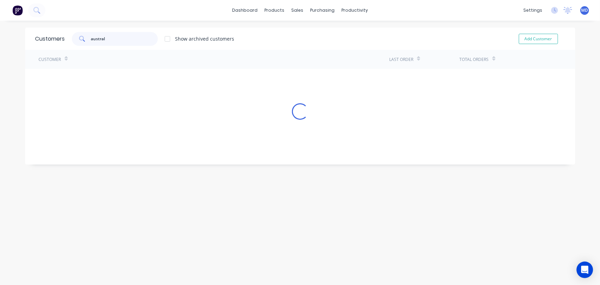
type input "austral"
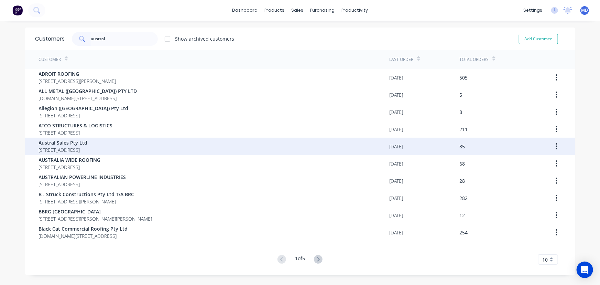
click at [75, 146] on span "13 Yulong Close Moorebank New South Wales Australia 2170" at bounding box center [63, 149] width 49 height 7
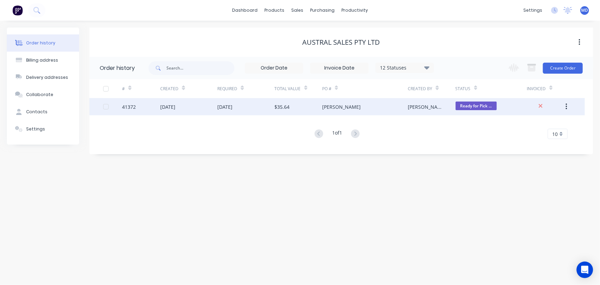
click at [279, 104] on div "$35.64" at bounding box center [282, 106] width 15 height 7
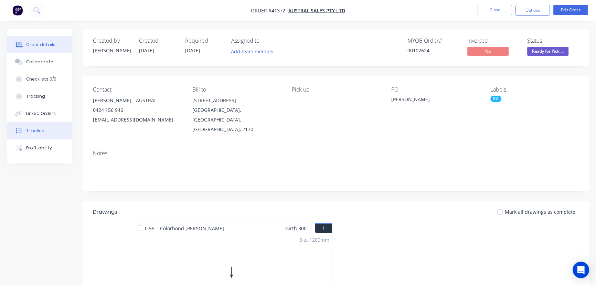
click at [39, 132] on div "Timeline" at bounding box center [35, 131] width 18 height 6
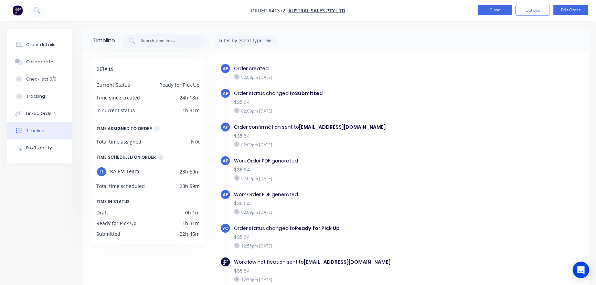
click at [493, 10] on button "Close" at bounding box center [495, 10] width 34 height 10
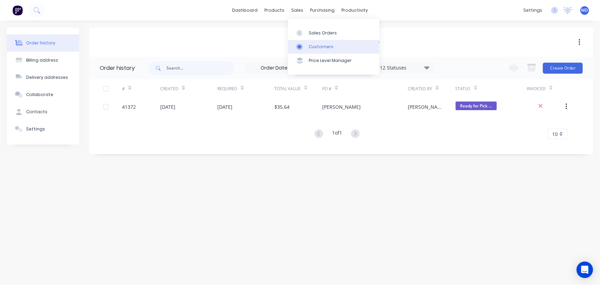
click at [324, 48] on div "Customers" at bounding box center [321, 47] width 25 height 6
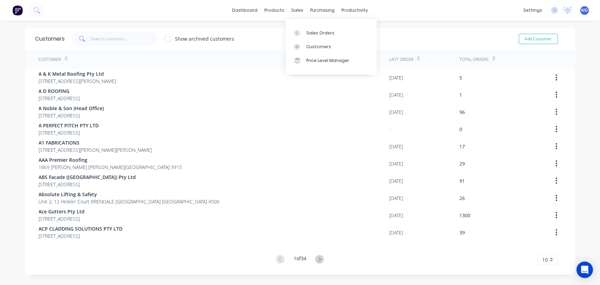
drag, startPoint x: 323, startPoint y: 48, endPoint x: 278, endPoint y: 41, distance: 45.9
click at [323, 47] on div "Customers" at bounding box center [319, 47] width 25 height 6
click at [127, 37] on input "text" at bounding box center [124, 39] width 67 height 14
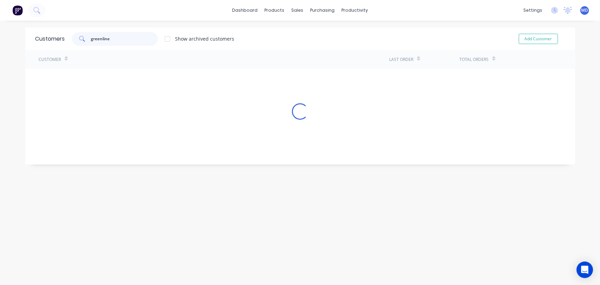
type input "greenline"
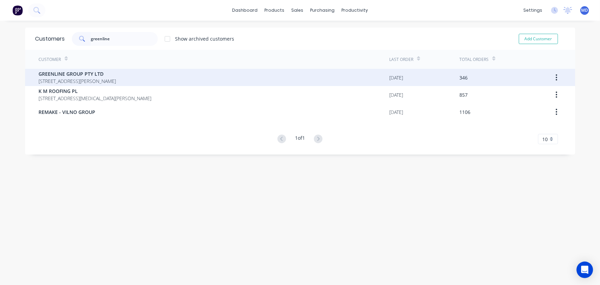
click at [93, 75] on span "GREENLINE GROUP PTY LTD" at bounding box center [77, 73] width 77 height 7
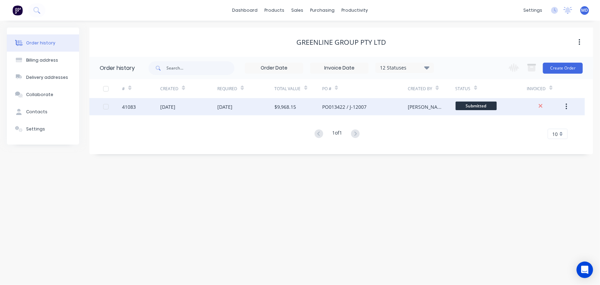
click at [256, 107] on div "[DATE]" at bounding box center [245, 106] width 57 height 17
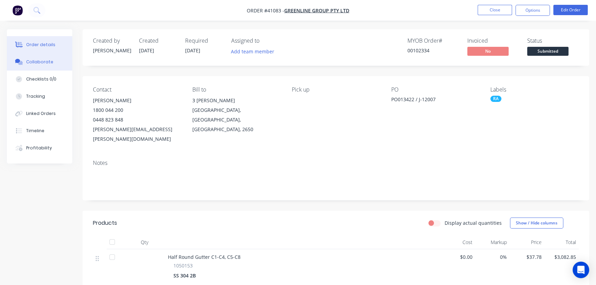
click at [41, 61] on div "Collaborate" at bounding box center [39, 62] width 27 height 6
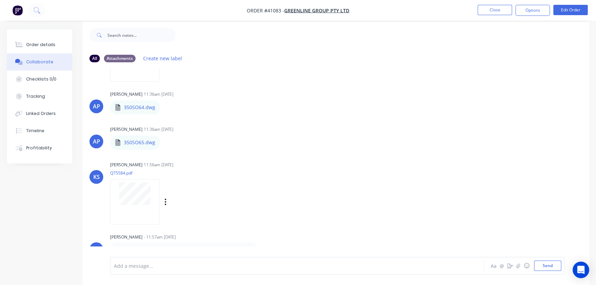
scroll to position [10, 0]
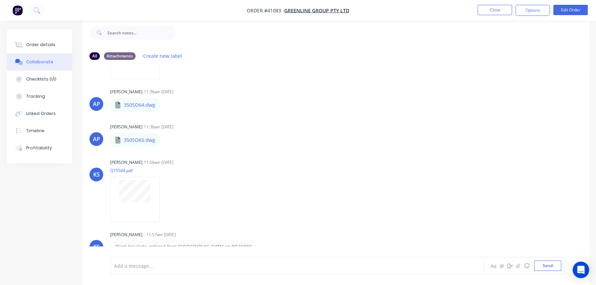
click at [380, 114] on div "AP Angela Perez 01:29pm 14/08/25 Capture.JPG Labels Download Delete AP Angela P…" at bounding box center [336, 155] width 507 height 181
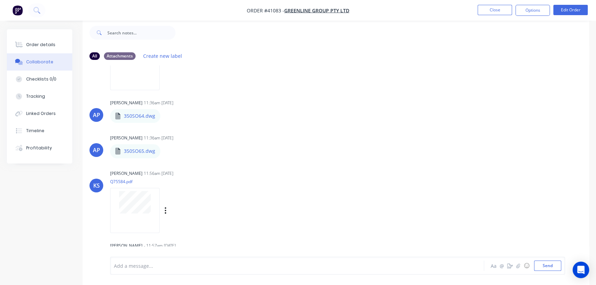
scroll to position [564, 0]
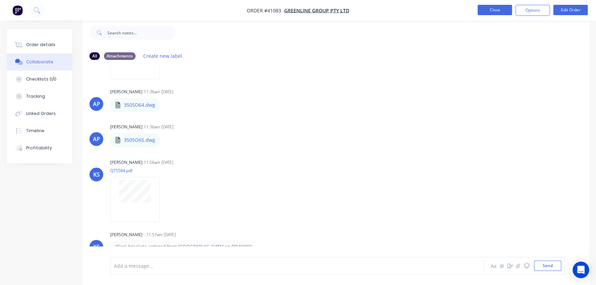
click at [495, 11] on button "Close" at bounding box center [495, 10] width 34 height 10
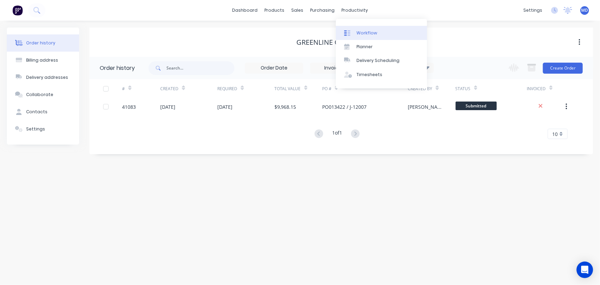
click at [369, 32] on div "Workflow" at bounding box center [367, 33] width 21 height 6
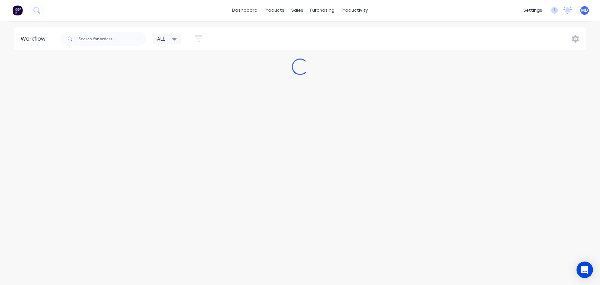
click at [172, 38] on icon at bounding box center [174, 39] width 5 height 8
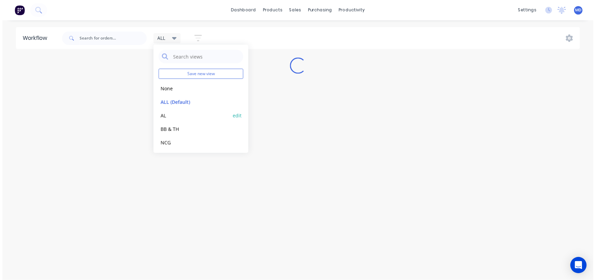
scroll to position [29, 0]
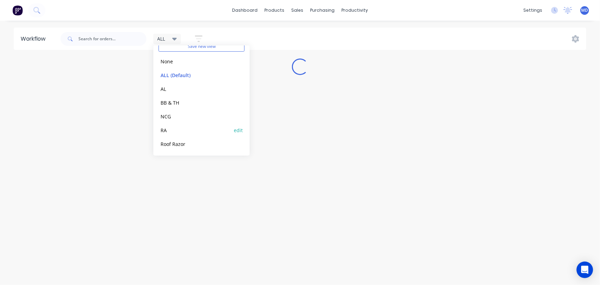
click at [165, 129] on button "RA" at bounding box center [195, 130] width 73 height 8
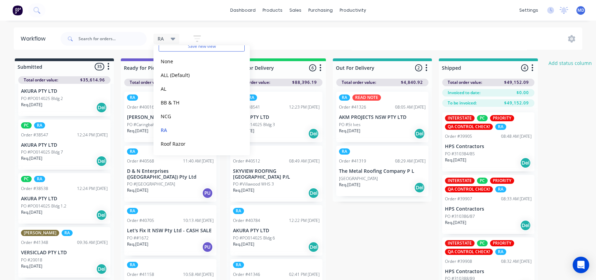
scroll to position [94, 0]
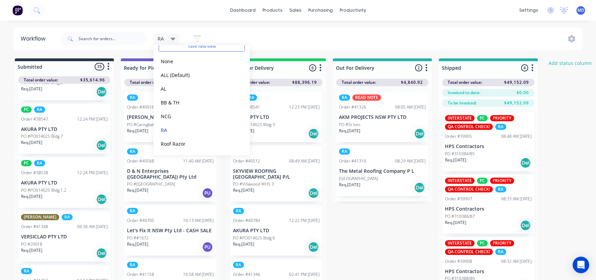
click at [315, 32] on div "RA Save new view None edit ALL (Default) edit AL edit BB & TH edit NCG edit RA …" at bounding box center [320, 39] width 523 height 21
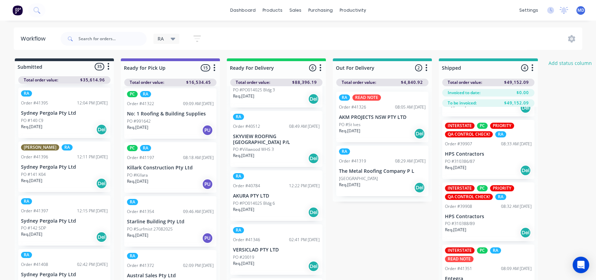
scroll to position [1610, 0]
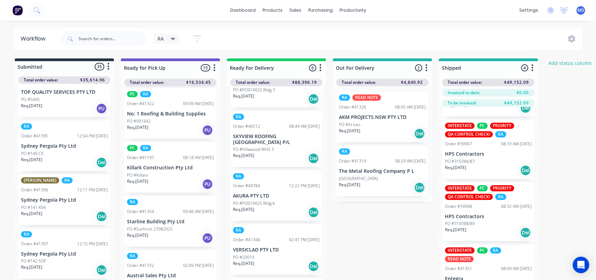
click at [427, 33] on div "RA Save new view None edit ALL (Default) edit AL edit BB & TH edit NCG edit RA …" at bounding box center [320, 39] width 523 height 21
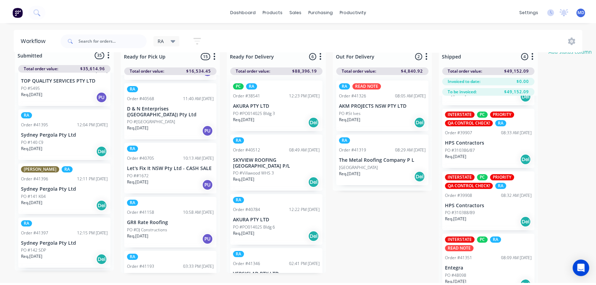
scroll to position [0, 0]
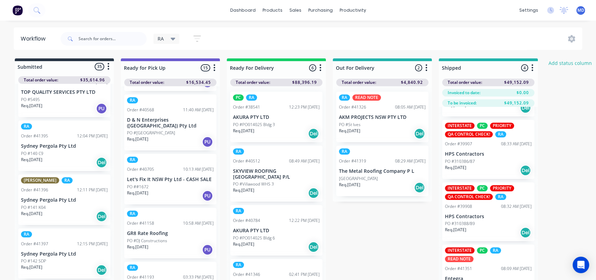
click at [398, 27] on div "dashboard products sales purchasing productivity dashboard products Product Cat…" at bounding box center [298, 119] width 596 height 239
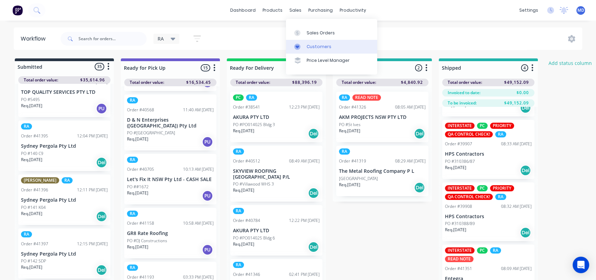
click at [319, 46] on div "Customers" at bounding box center [319, 47] width 25 height 6
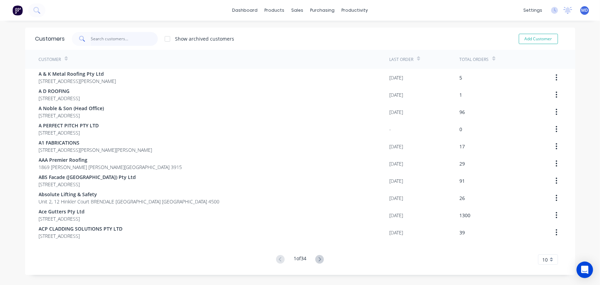
drag, startPoint x: 124, startPoint y: 40, endPoint x: 119, endPoint y: 41, distance: 4.6
click at [123, 40] on input "text" at bounding box center [124, 39] width 67 height 14
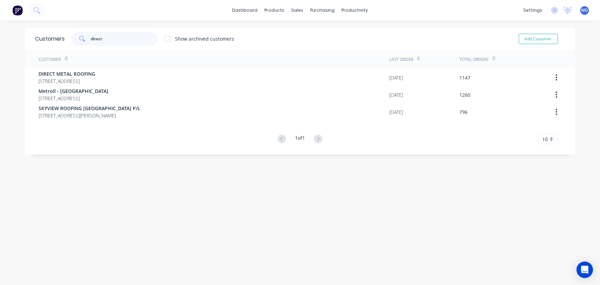
type input "direct"
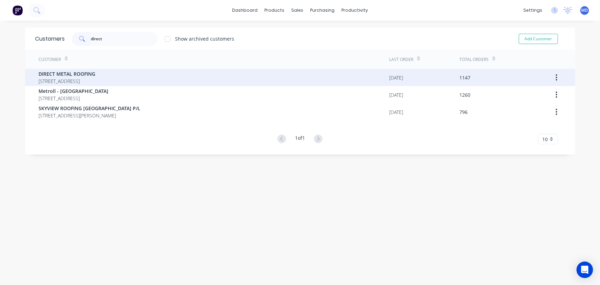
click at [96, 74] on span "DIRECT METAL ROOFING" at bounding box center [67, 73] width 57 height 7
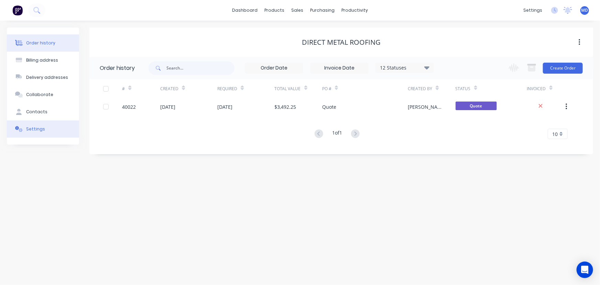
click at [41, 112] on div "Contacts" at bounding box center [36, 112] width 21 height 6
select select "AU"
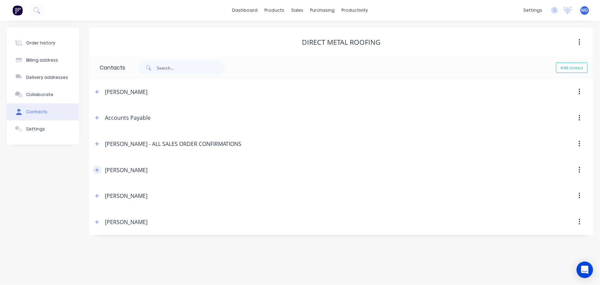
click at [99, 170] on icon "button" at bounding box center [97, 170] width 4 height 5
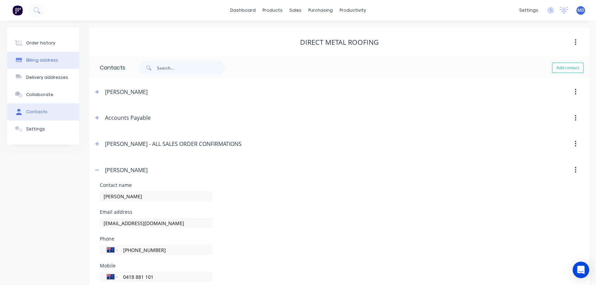
click at [38, 54] on button "Billing address" at bounding box center [43, 60] width 72 height 17
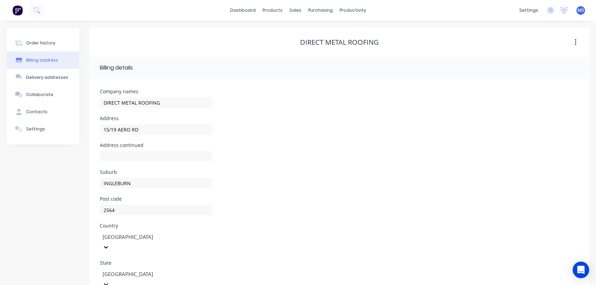
click at [38, 60] on div "Billing address" at bounding box center [42, 60] width 32 height 6
click at [299, 30] on div "Product Catalogue" at bounding box center [302, 33] width 43 height 6
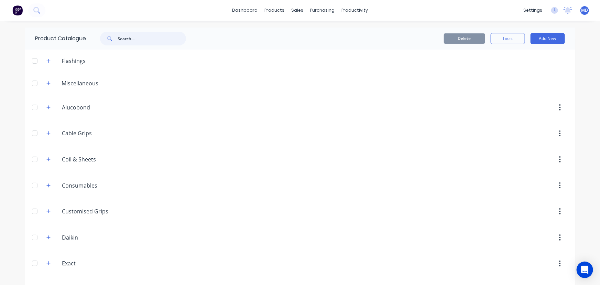
click at [149, 42] on input "text" at bounding box center [152, 39] width 68 height 14
type input "s"
type input "fast"
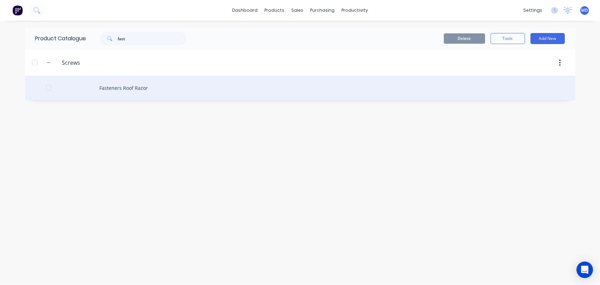
click at [136, 91] on div "Fasteners Roof Razor" at bounding box center [300, 88] width 551 height 24
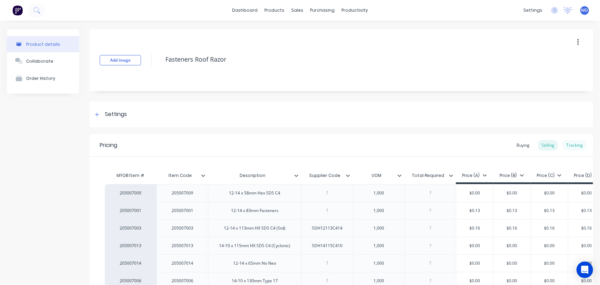
click at [573, 141] on div "Tracking" at bounding box center [574, 145] width 23 height 10
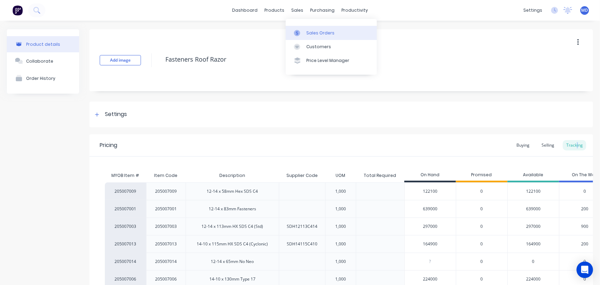
click at [325, 34] on div "Sales Orders" at bounding box center [321, 33] width 28 height 6
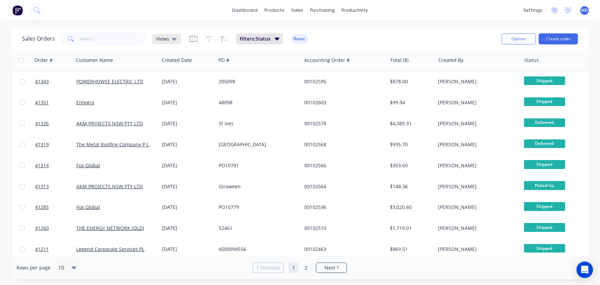
click at [160, 37] on span "Views" at bounding box center [162, 38] width 13 height 7
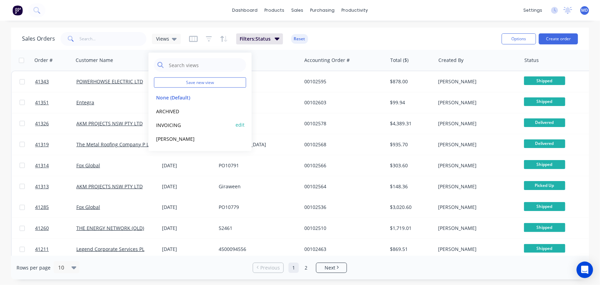
click at [165, 123] on button "INVOICING" at bounding box center [193, 125] width 78 height 8
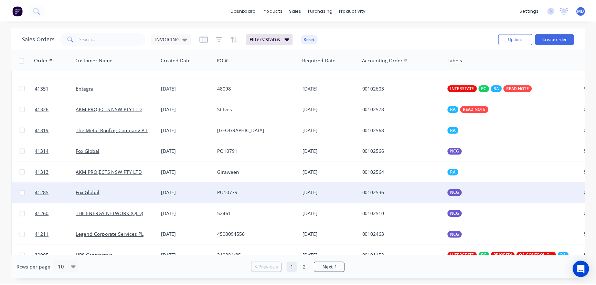
scroll to position [28, 0]
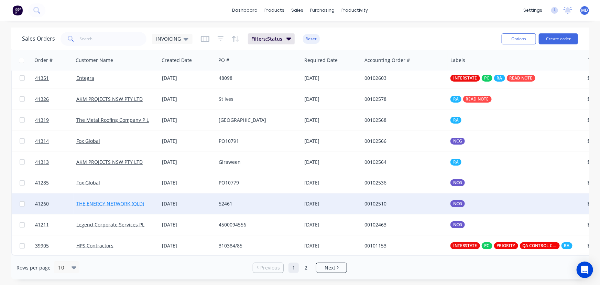
click at [90, 200] on link "THE ENERGY NETWORK (QLD)" at bounding box center [110, 203] width 68 height 7
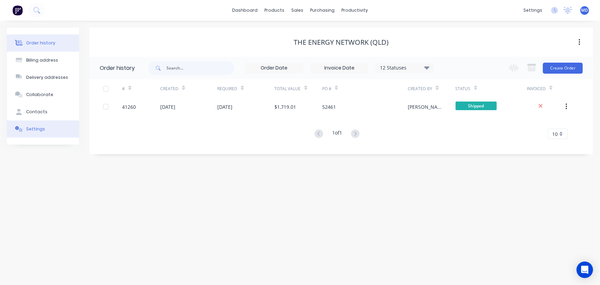
click at [38, 126] on div "Settings" at bounding box center [35, 129] width 19 height 6
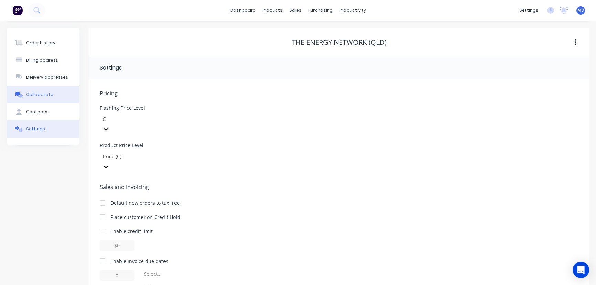
click at [33, 93] on div "Collaborate" at bounding box center [39, 95] width 27 height 6
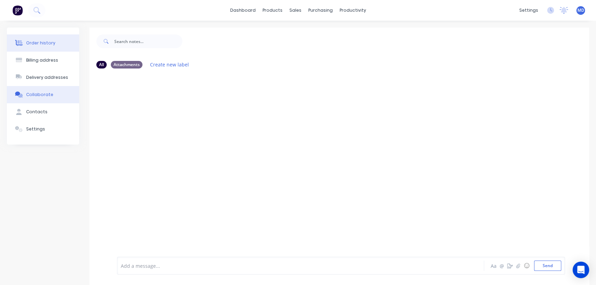
click at [31, 44] on div "Order history" at bounding box center [40, 43] width 29 height 6
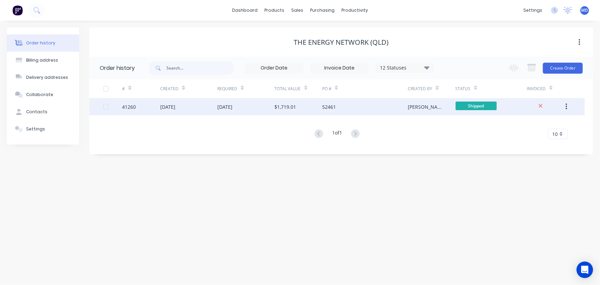
click at [277, 105] on div "$1,719.01" at bounding box center [286, 106] width 22 height 7
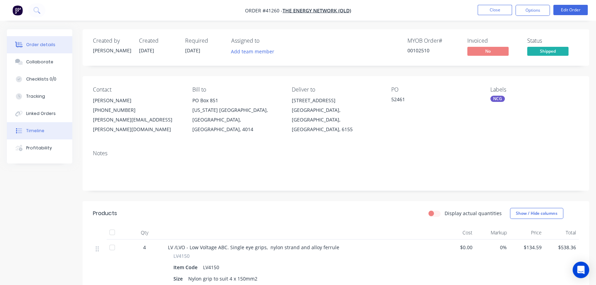
click at [32, 128] on div "Timeline" at bounding box center [35, 131] width 18 height 6
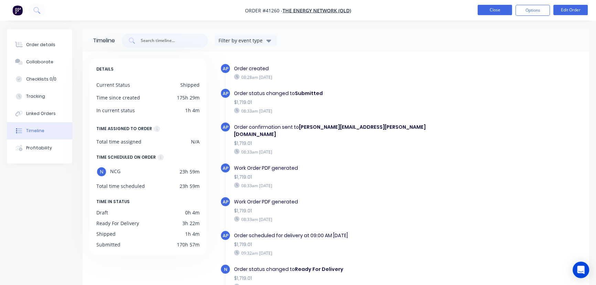
click at [490, 10] on button "Close" at bounding box center [495, 10] width 34 height 10
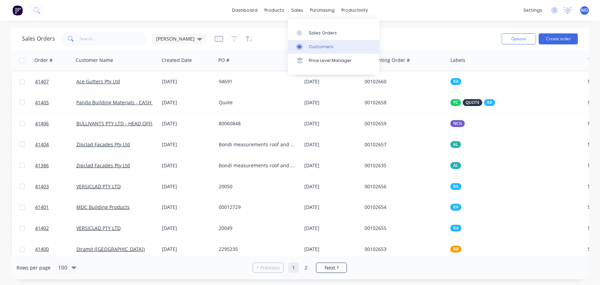
click at [319, 45] on div "Customers" at bounding box center [321, 47] width 25 height 6
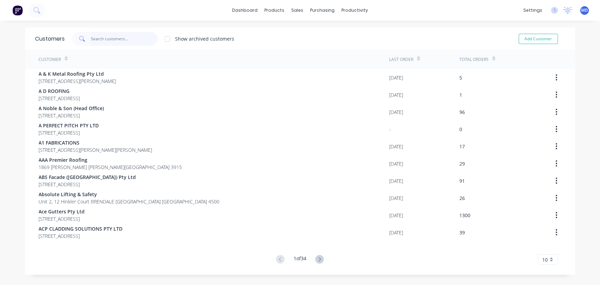
click at [133, 39] on input "text" at bounding box center [124, 39] width 67 height 14
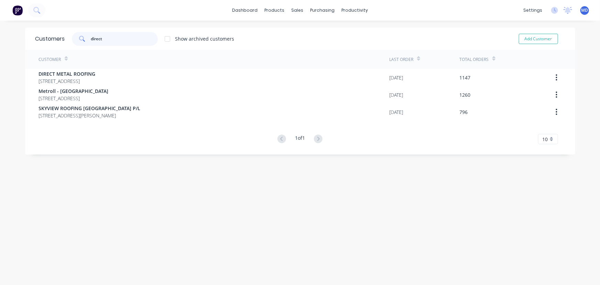
type input "direct"
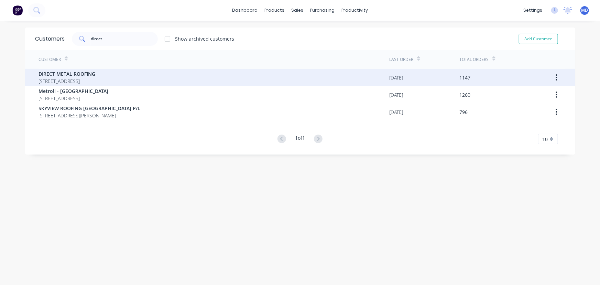
click at [73, 77] on span "[STREET_ADDRESS]" at bounding box center [67, 80] width 57 height 7
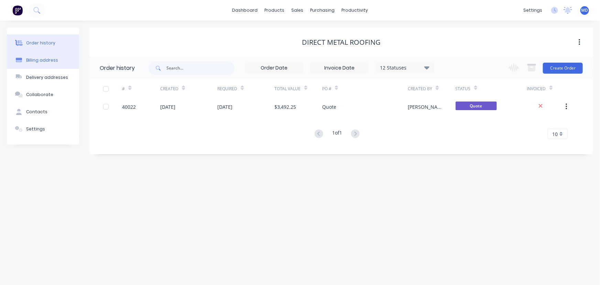
click at [41, 61] on div "Billing address" at bounding box center [42, 60] width 32 height 6
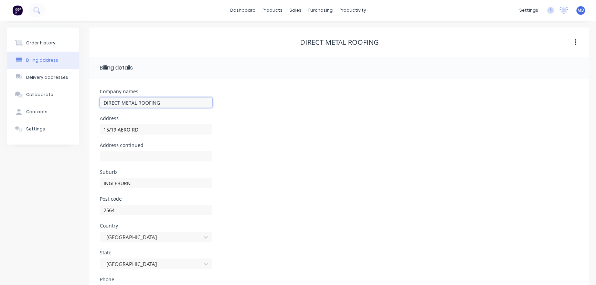
click at [174, 102] on input "DIRECT METAL ROOFING" at bounding box center [156, 102] width 113 height 10
type input "DIRECT METAL ROOFING ([GEOGRAPHIC_DATA]) PTY LTD"
click at [151, 129] on input "15/19 AERO RD" at bounding box center [156, 129] width 113 height 10
type input "15/19 Aero Rd"
click at [436, 136] on div "Address [STREET_ADDRESS]" at bounding box center [339, 129] width 479 height 27
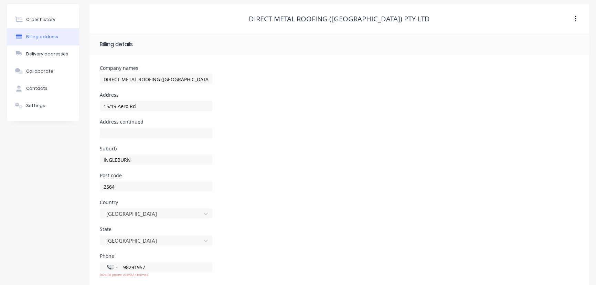
scroll to position [65, 0]
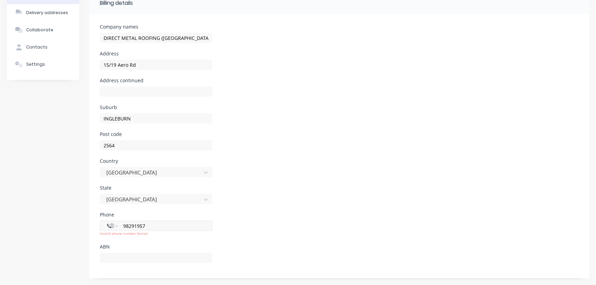
click at [125, 227] on input "98291957" at bounding box center [164, 226] width 83 height 8
click at [131, 227] on input "[PHONE_NUMBER]" at bounding box center [164, 226] width 83 height 8
type input "[PHONE_NUMBER]"
select select "KR"
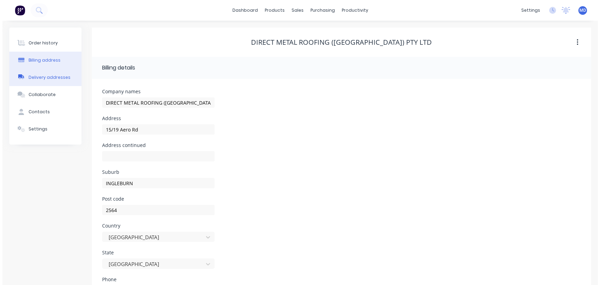
scroll to position [0, 0]
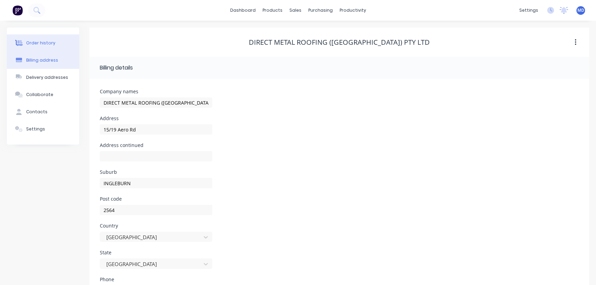
type input "919572"
click at [38, 41] on div "Order history" at bounding box center [40, 43] width 29 height 6
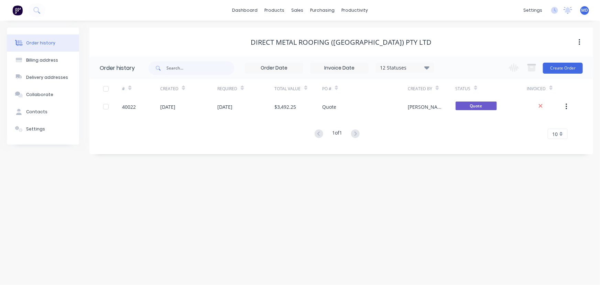
click at [406, 217] on div "Order history Billing address Delivery addresses Collaborate Contacts Settings …" at bounding box center [300, 153] width 600 height 264
